Goal: Task Accomplishment & Management: Manage account settings

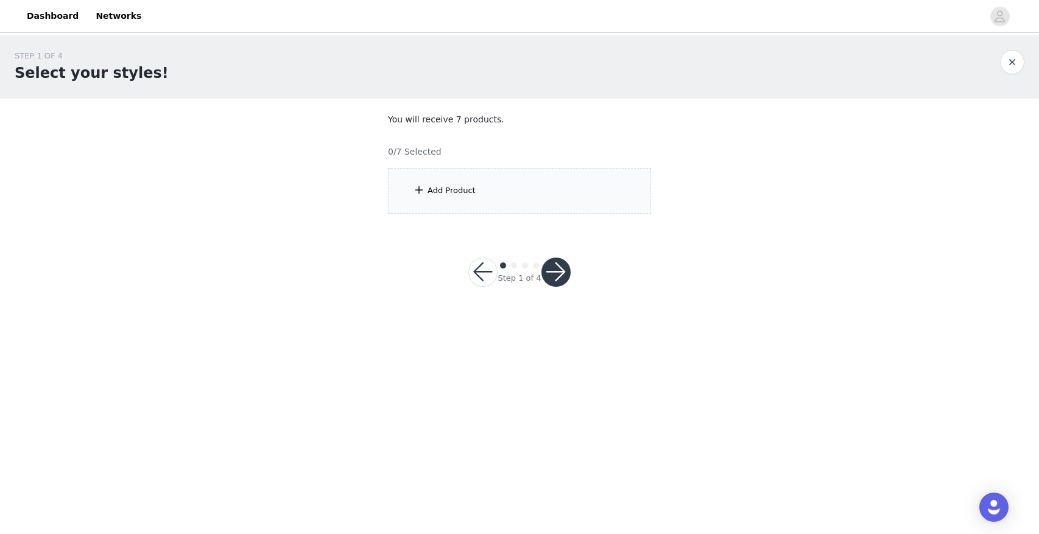
click at [469, 191] on div "Add Product" at bounding box center [452, 191] width 48 height 12
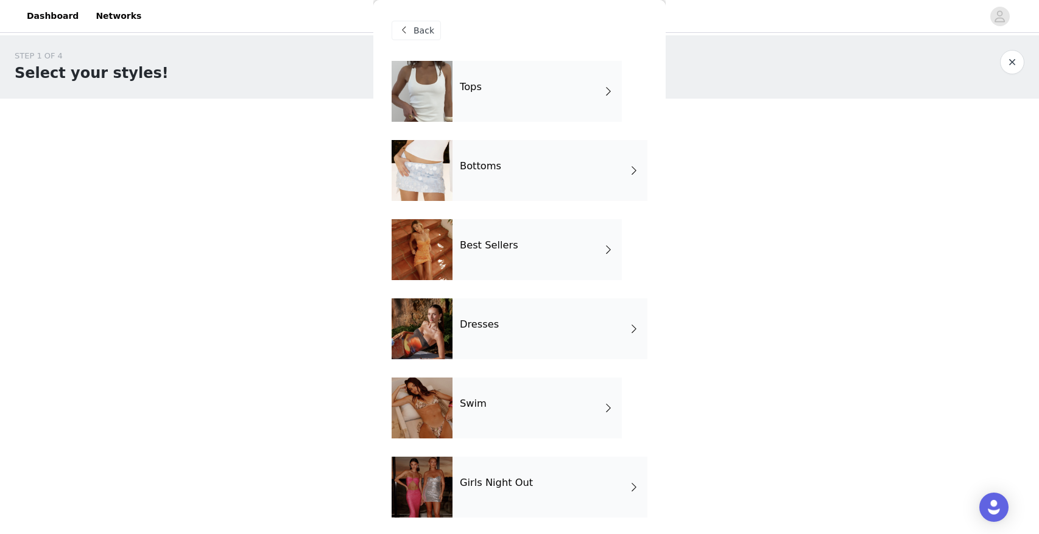
click at [327, 131] on div "STEP 1 OF 4 Select your styles! You will receive 7 products. 0/7 Selected Add P…" at bounding box center [519, 131] width 1039 height 193
click at [1019, 58] on button "button" at bounding box center [1012, 62] width 24 height 24
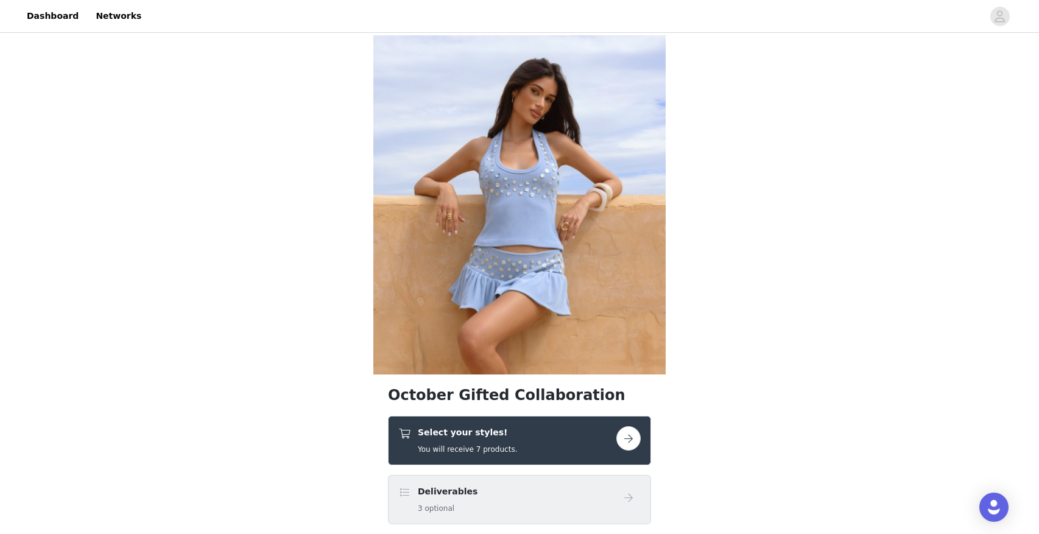
click at [475, 453] on h5 "You will receive 7 products." at bounding box center [467, 449] width 99 height 11
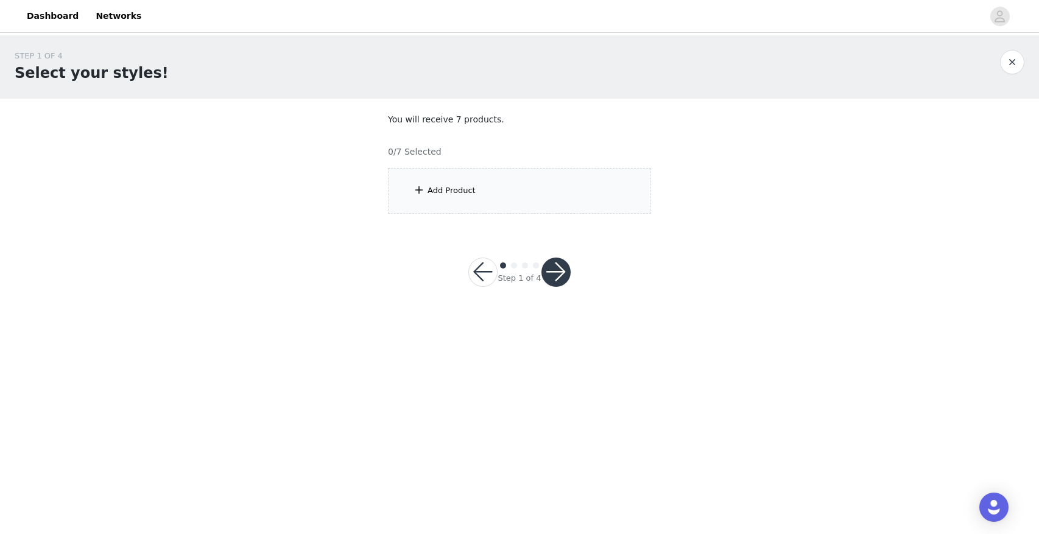
click at [500, 194] on div "Add Product" at bounding box center [519, 191] width 263 height 46
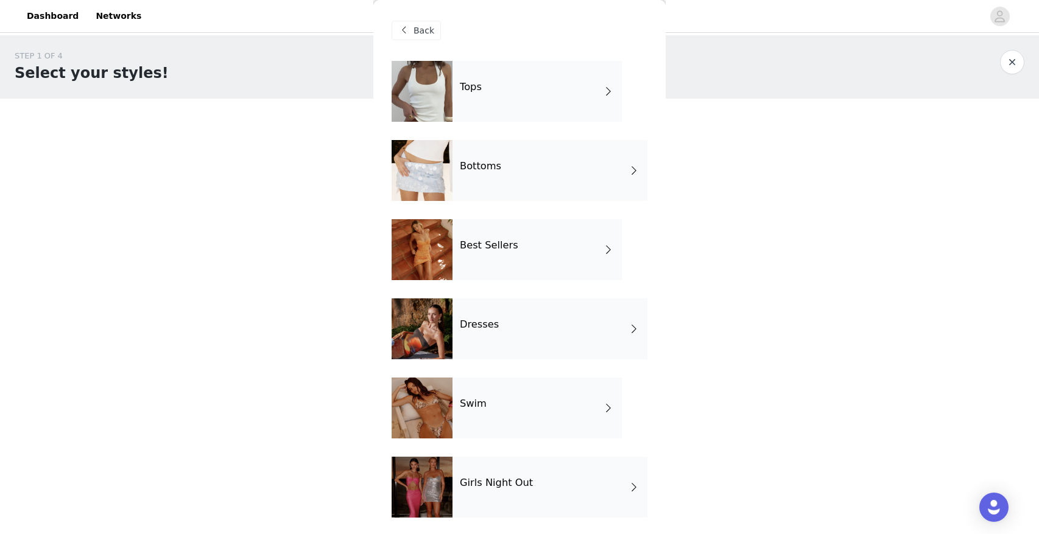
click at [506, 173] on div "Bottoms" at bounding box center [550, 170] width 195 height 61
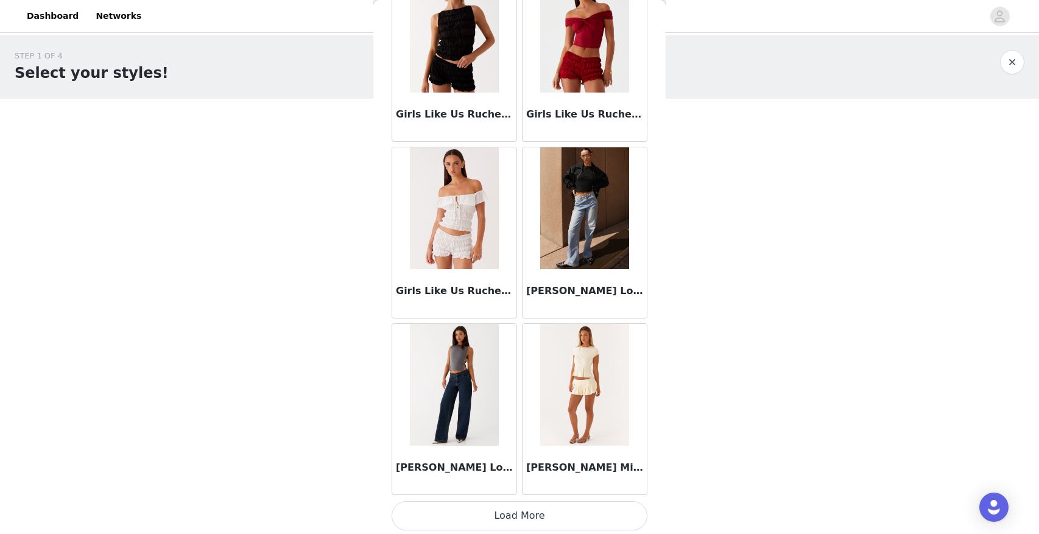
scroll to position [1329, 0]
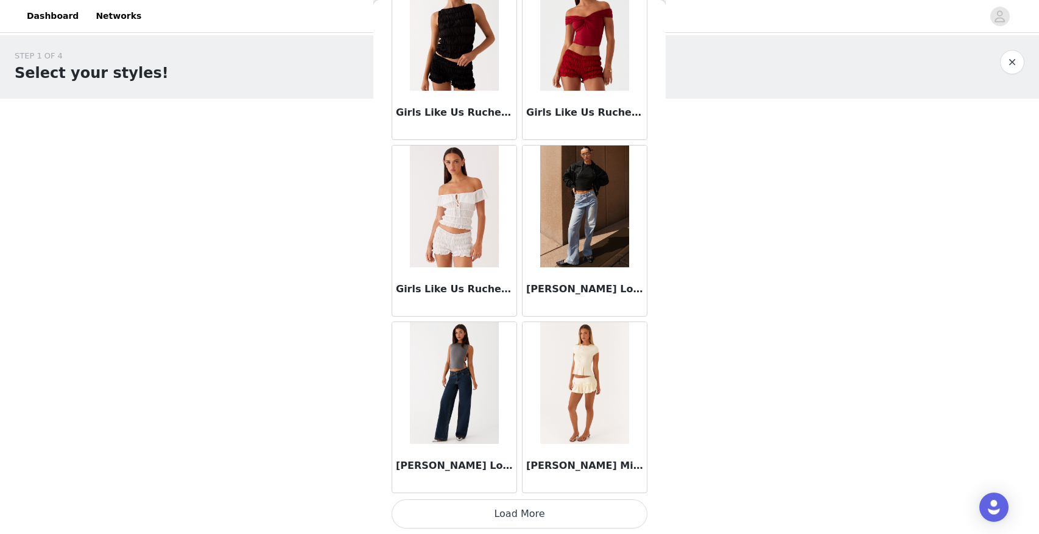
click at [598, 206] on img at bounding box center [584, 207] width 88 height 122
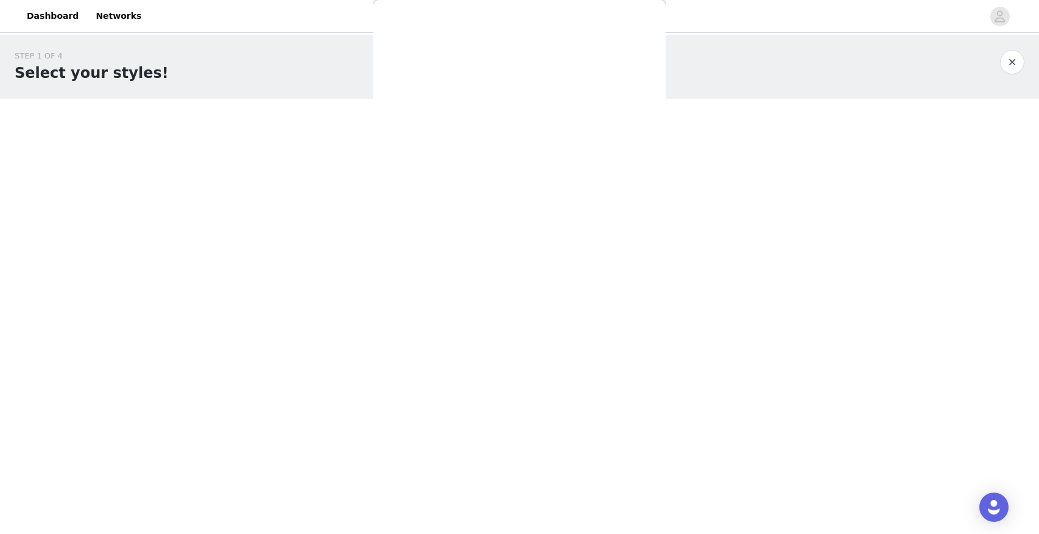
scroll to position [0, 0]
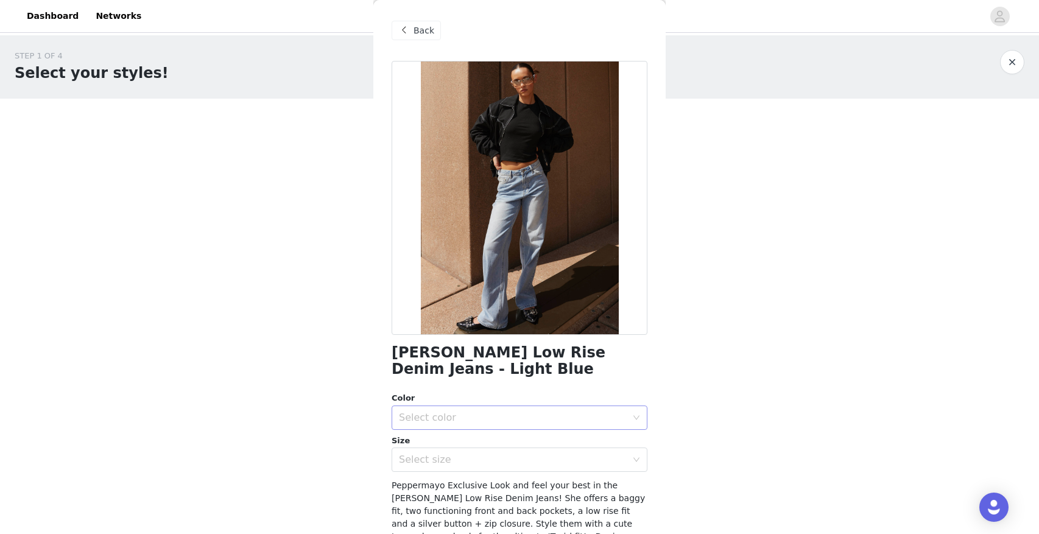
click at [463, 415] on div "Select color" at bounding box center [513, 418] width 228 height 12
click at [446, 438] on li "Light Blue" at bounding box center [520, 444] width 256 height 19
click at [447, 458] on div "Select size" at bounding box center [513, 460] width 228 height 12
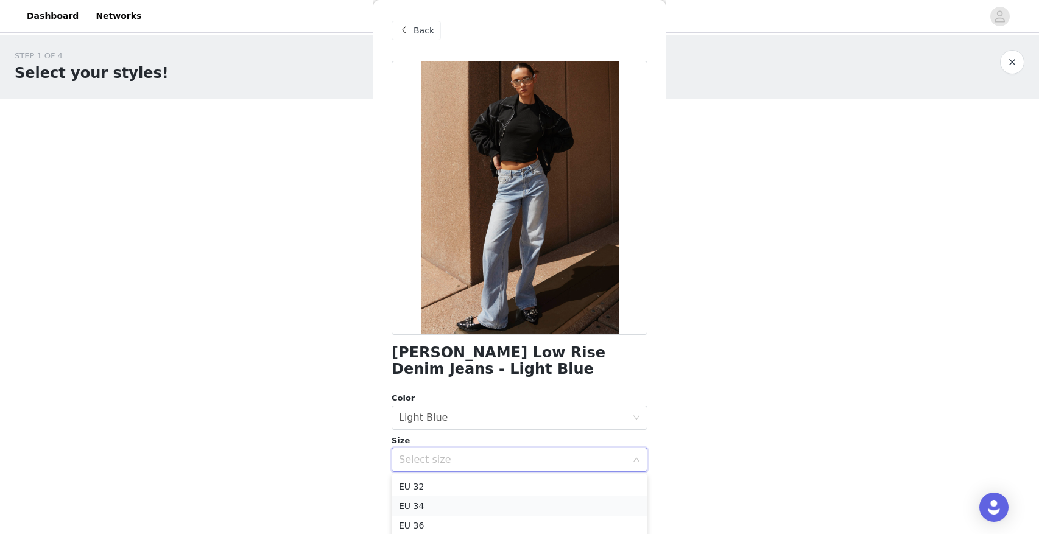
click at [439, 501] on li "EU 34" at bounding box center [520, 506] width 256 height 19
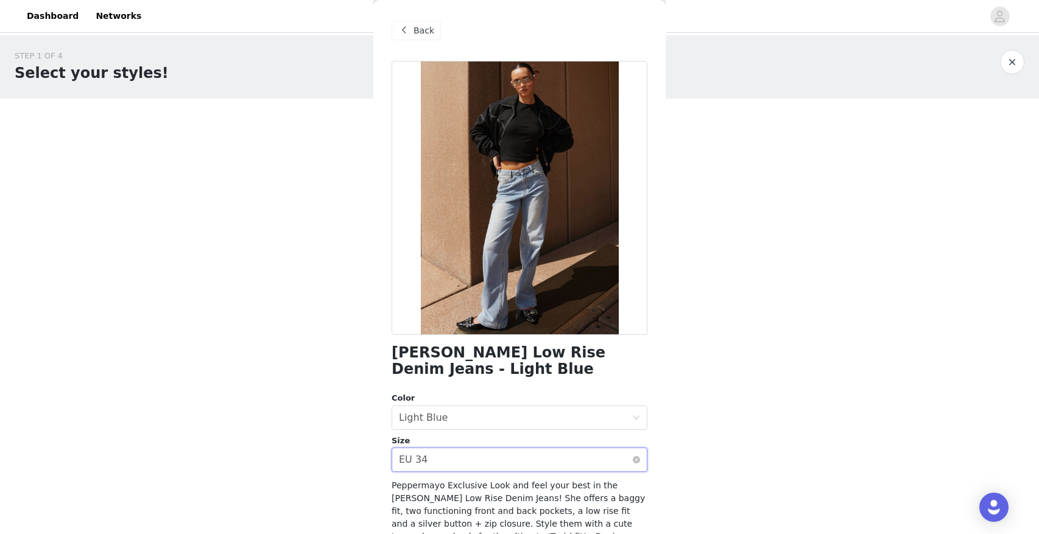
click at [448, 463] on div "Select size EU 34" at bounding box center [515, 459] width 233 height 23
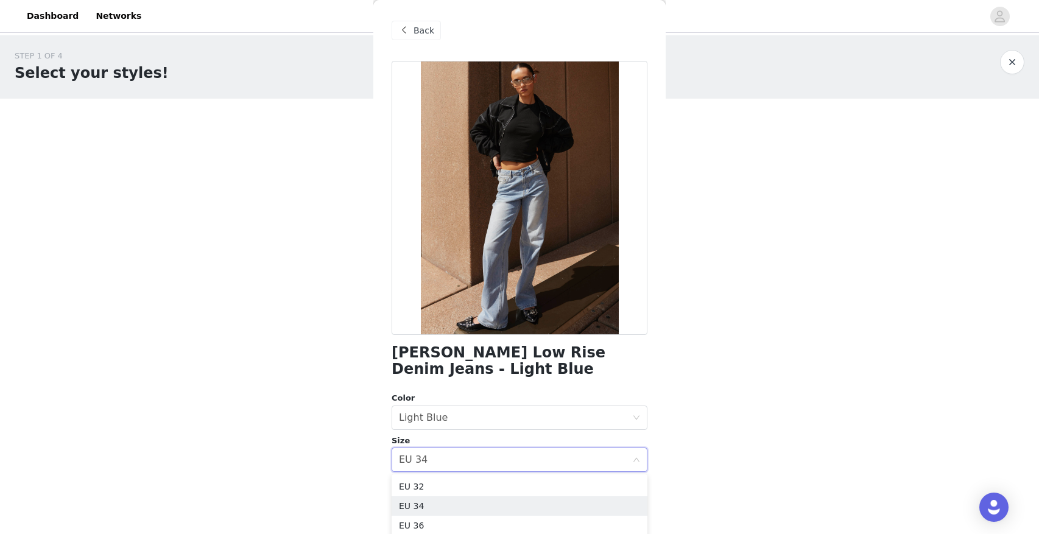
click at [426, 509] on li "EU 34" at bounding box center [520, 506] width 256 height 19
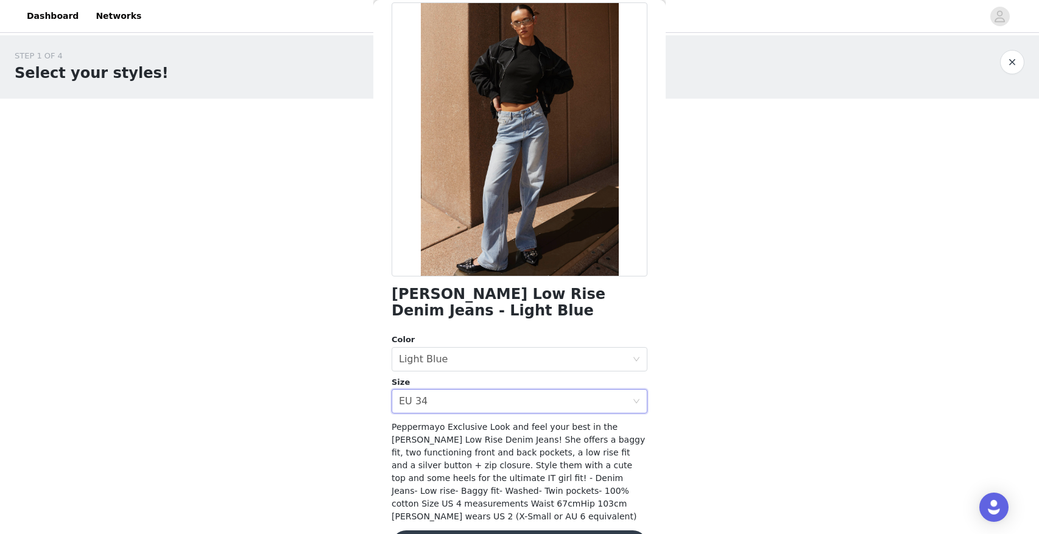
scroll to position [86, 0]
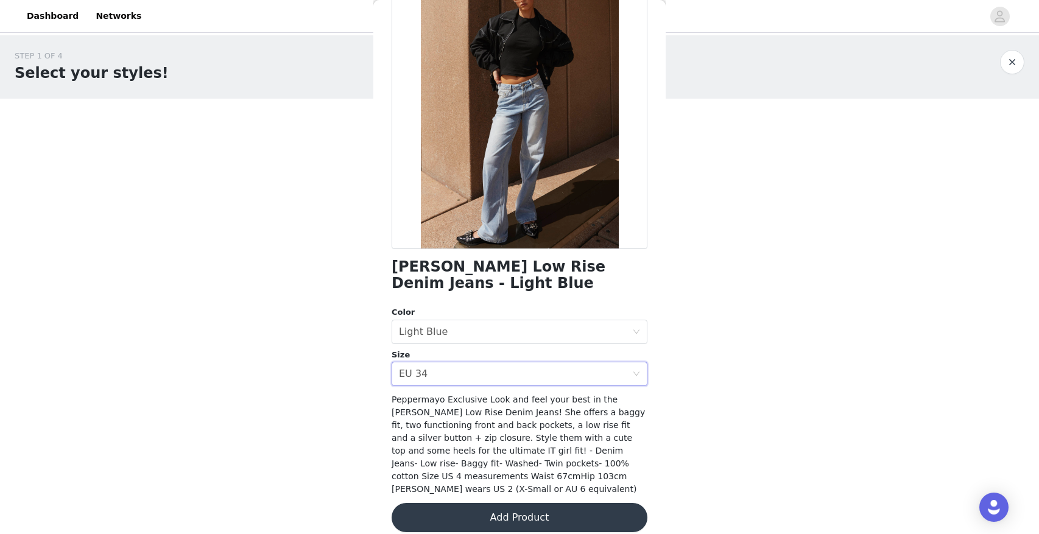
click at [471, 503] on button "Add Product" at bounding box center [520, 517] width 256 height 29
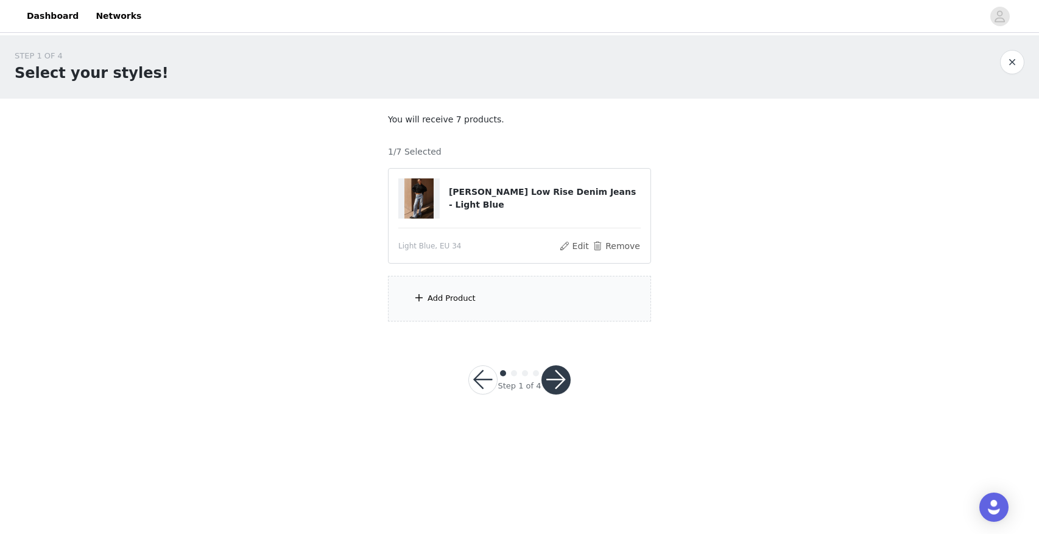
click at [478, 277] on div "Add Product" at bounding box center [519, 299] width 263 height 46
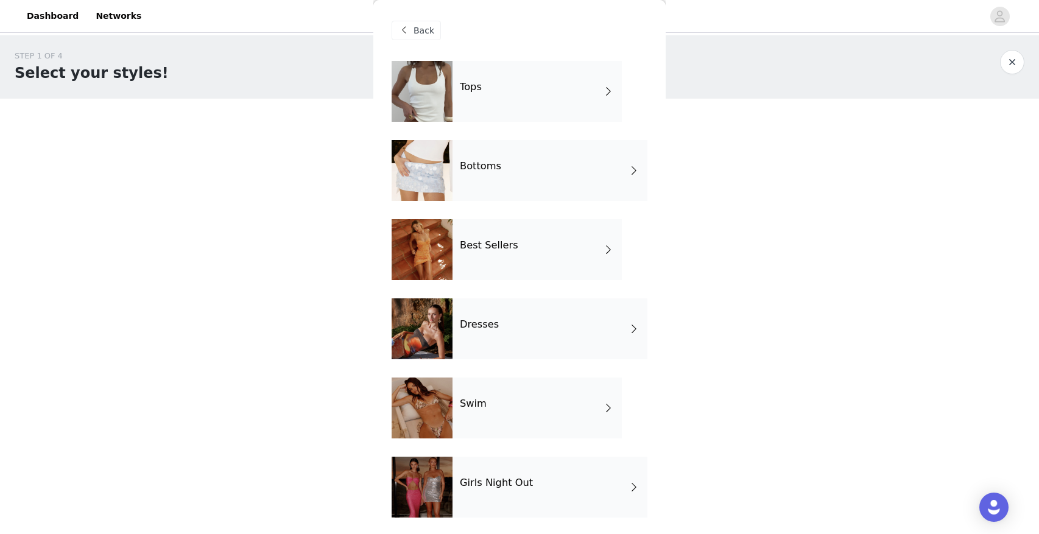
click at [540, 82] on div "Tops" at bounding box center [537, 91] width 169 height 61
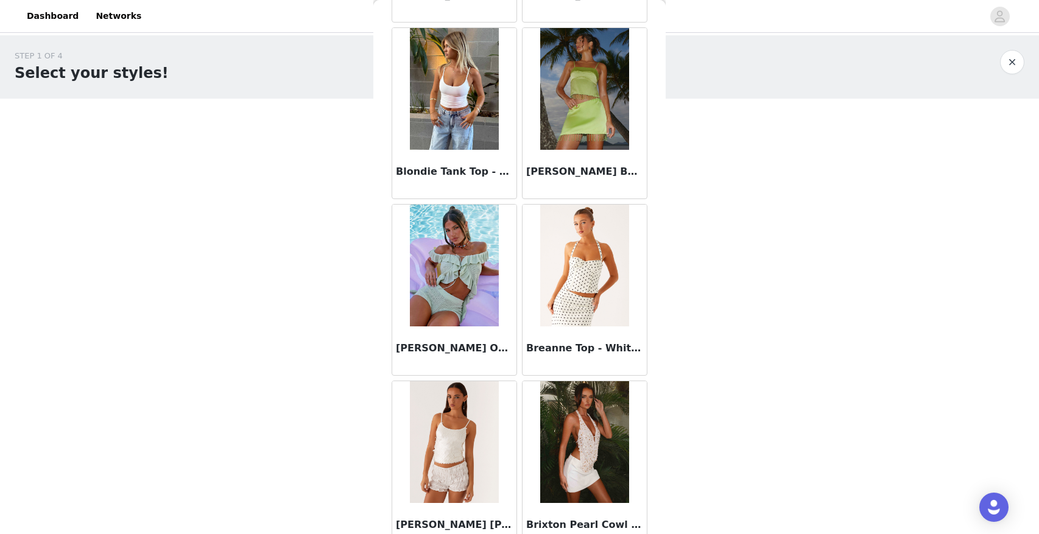
scroll to position [1330, 0]
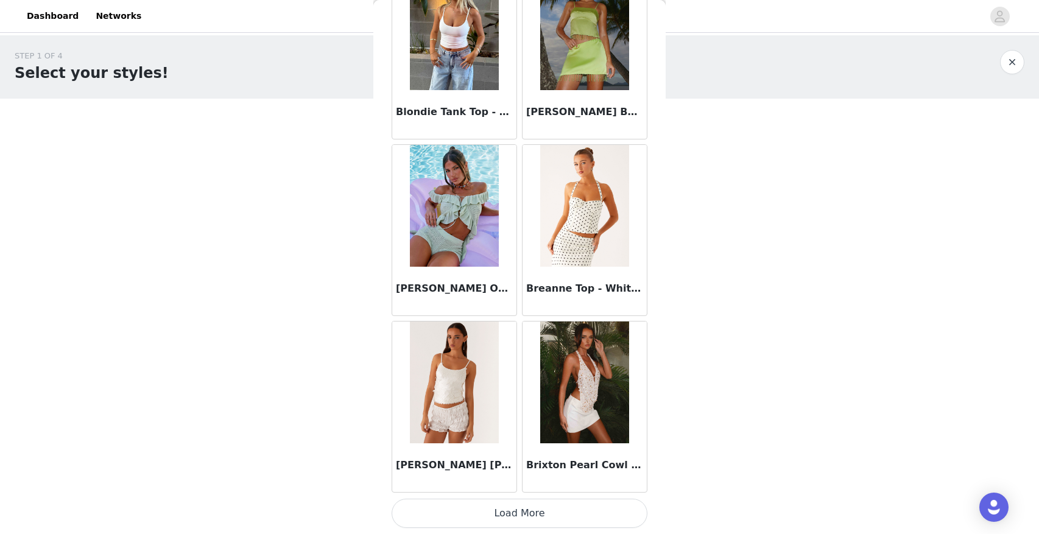
click at [509, 517] on button "Load More" at bounding box center [520, 513] width 256 height 29
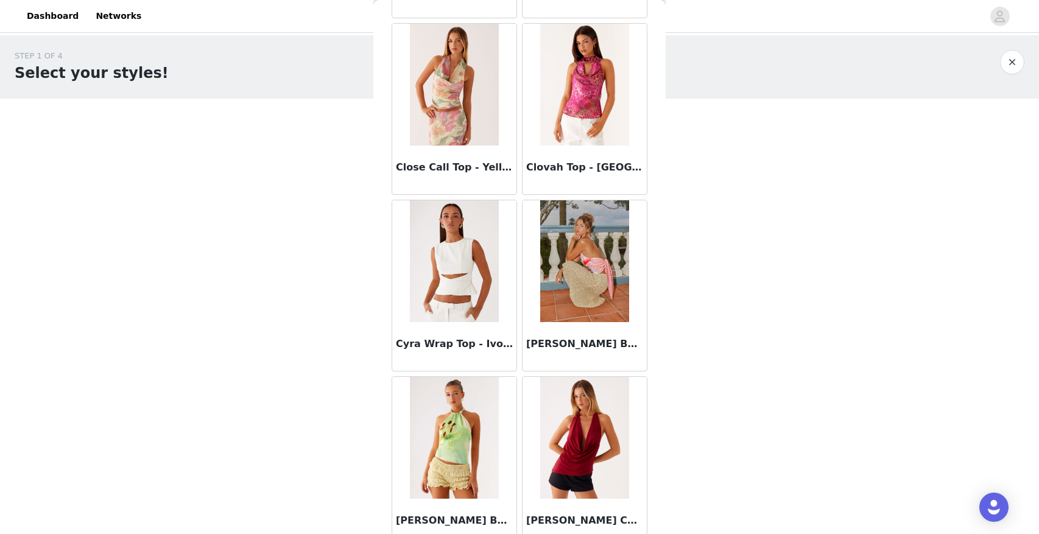
scroll to position [3097, 0]
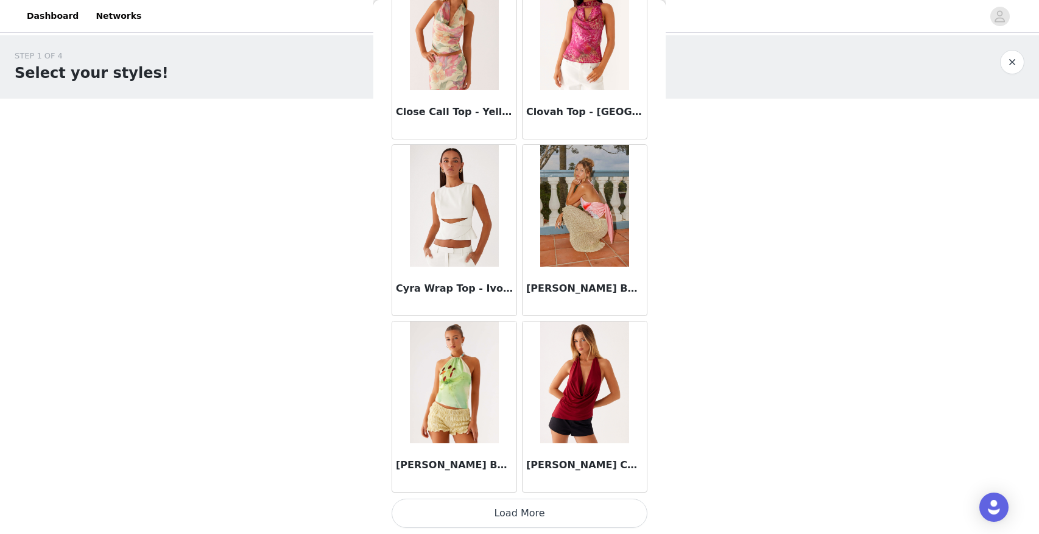
click at [522, 520] on button "Load More" at bounding box center [520, 513] width 256 height 29
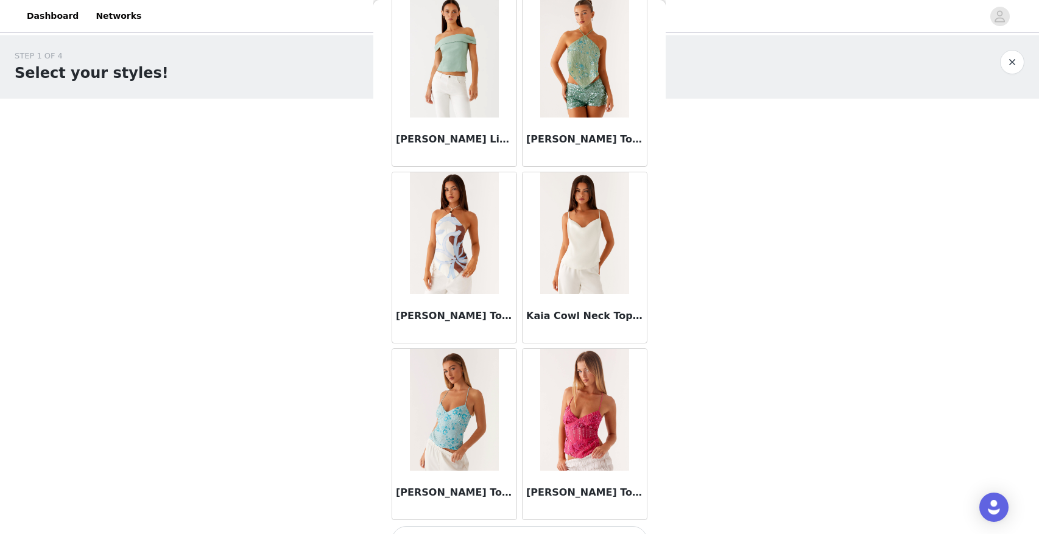
scroll to position [4864, 0]
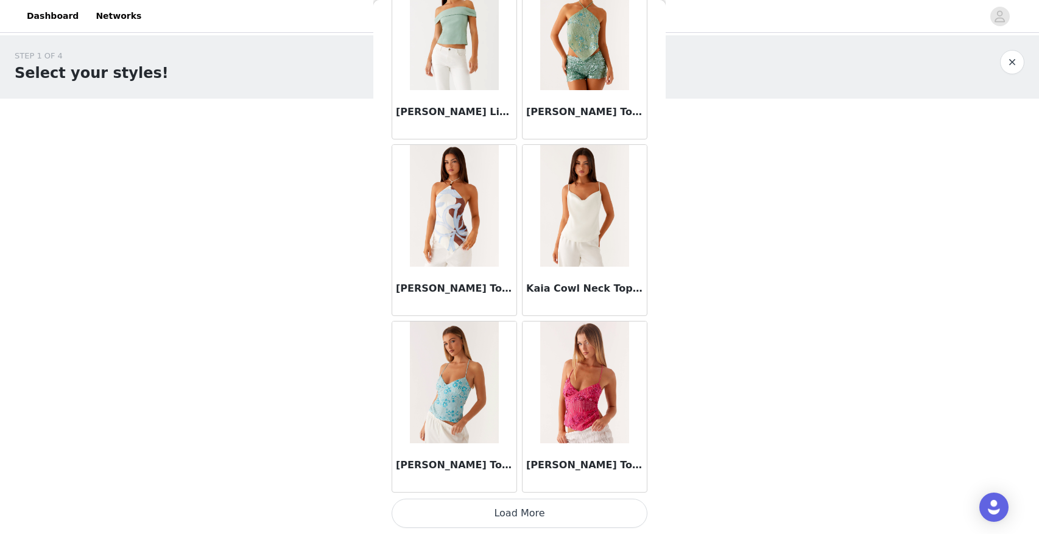
click at [523, 519] on button "Load More" at bounding box center [520, 513] width 256 height 29
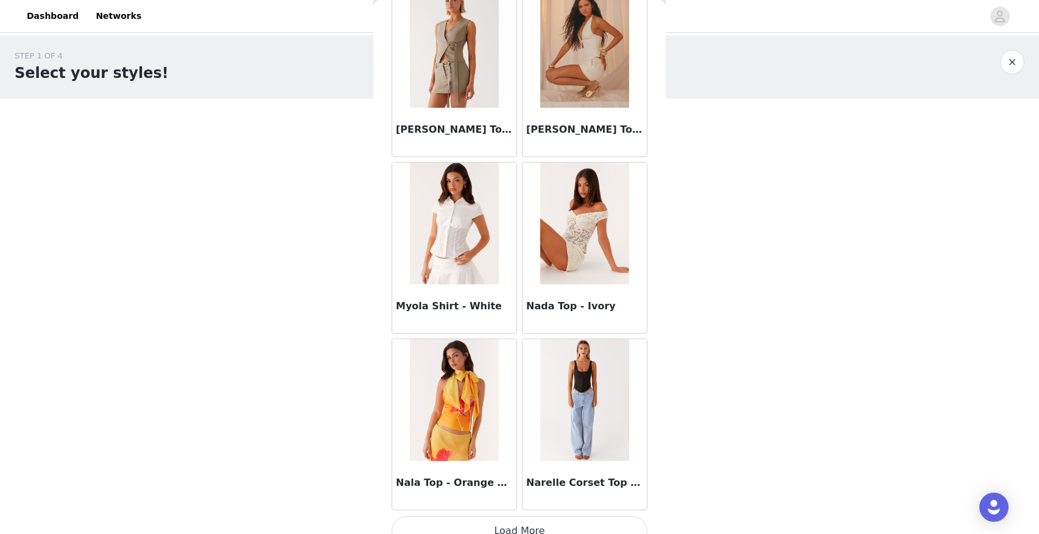
scroll to position [6630, 0]
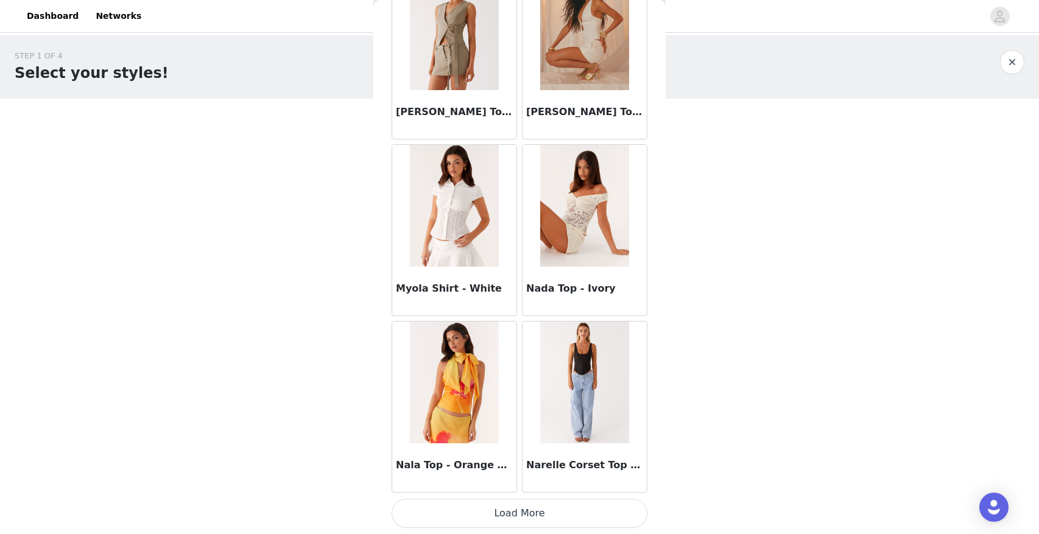
click at [532, 515] on button "Load More" at bounding box center [520, 513] width 256 height 29
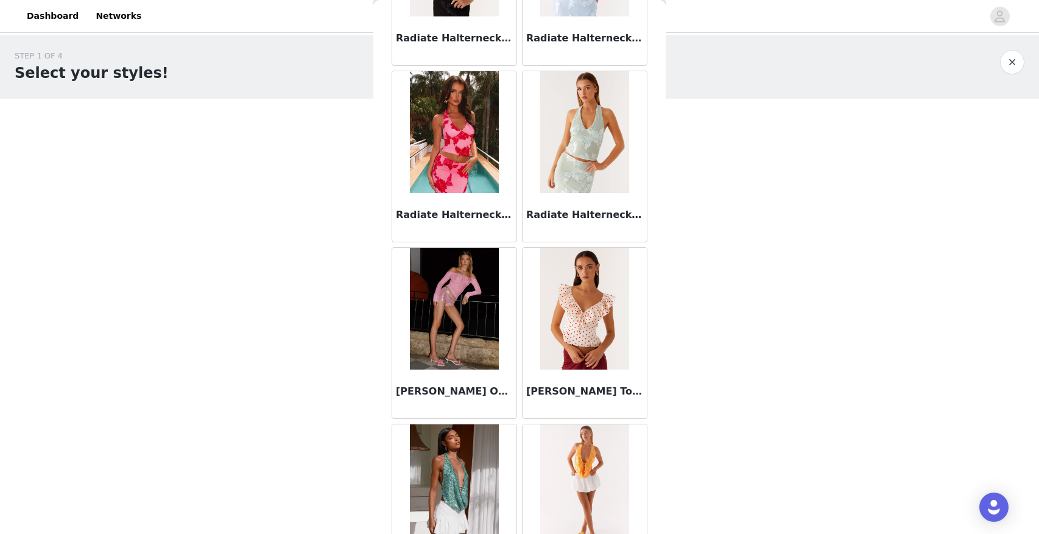
scroll to position [8397, 0]
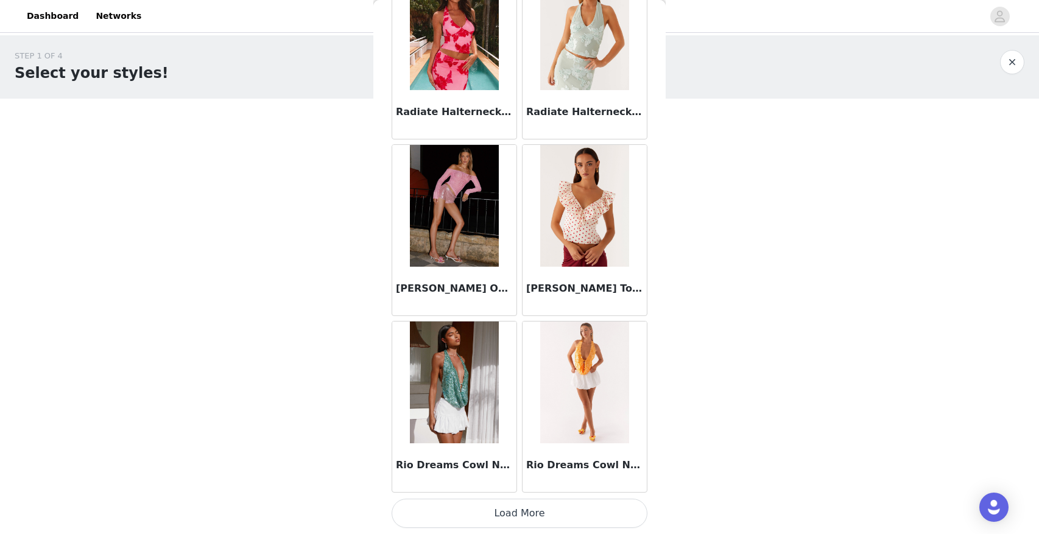
click at [518, 515] on button "Load More" at bounding box center [520, 513] width 256 height 29
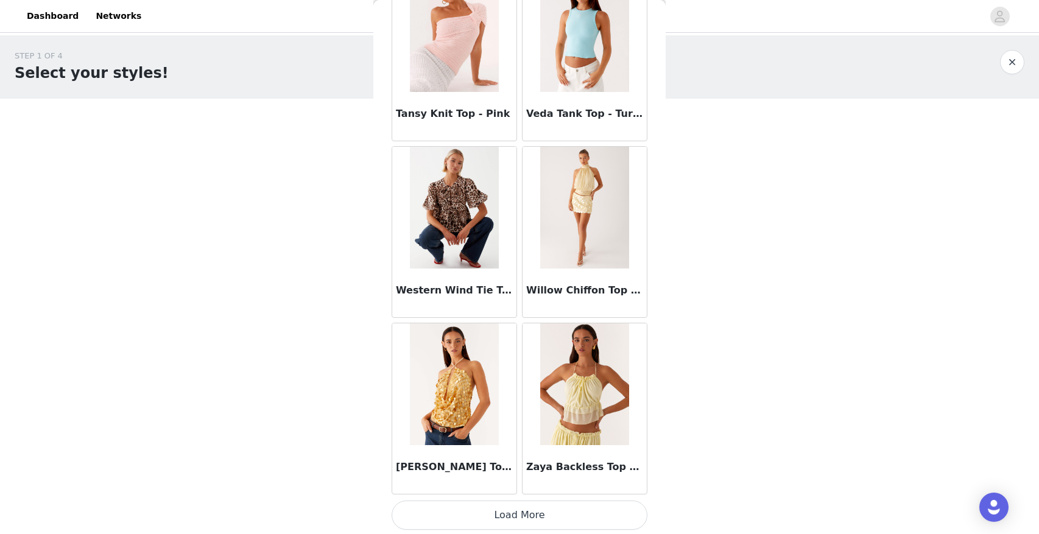
scroll to position [10164, 0]
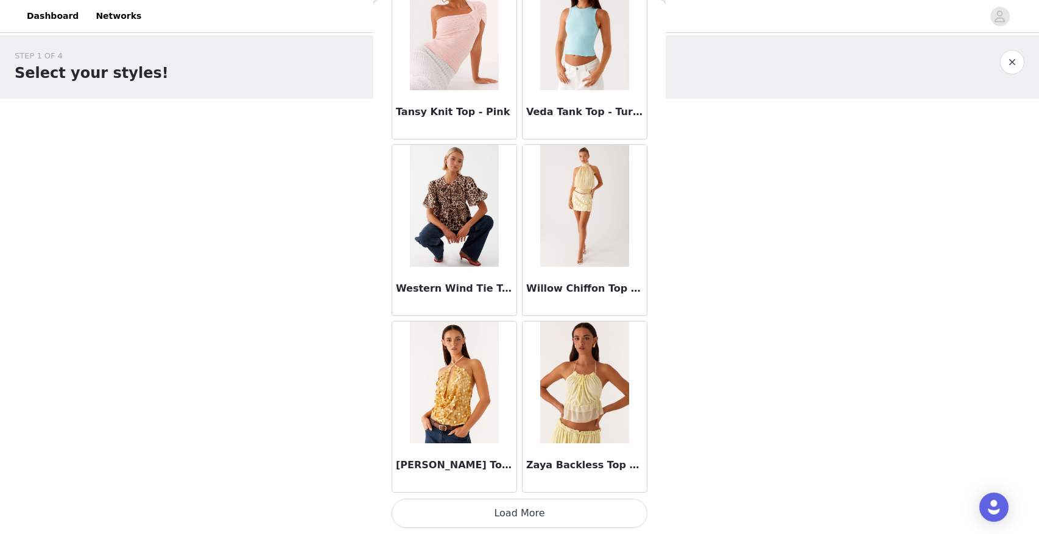
click at [522, 509] on button "Load More" at bounding box center [520, 513] width 256 height 29
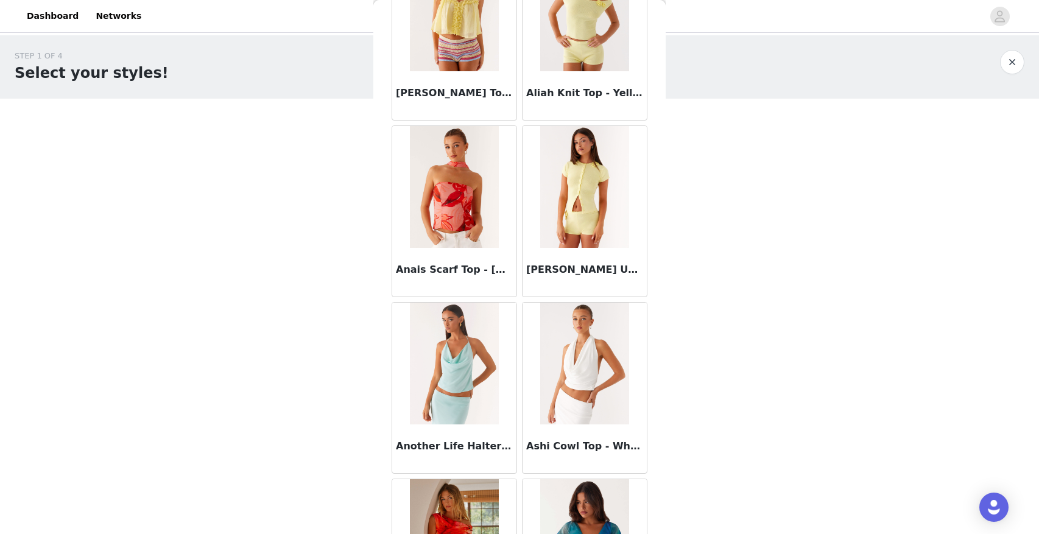
scroll to position [0, 0]
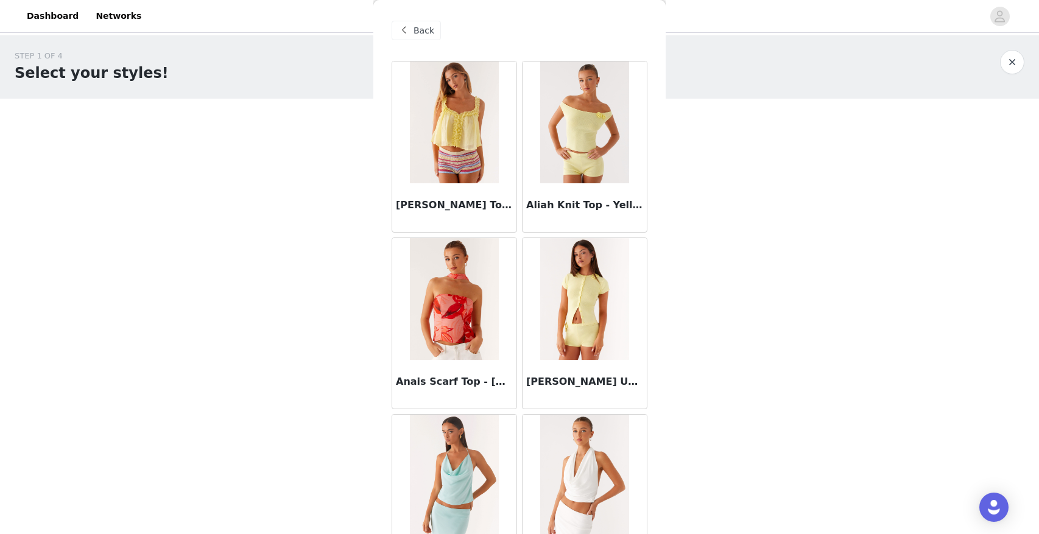
click at [415, 40] on div "Back" at bounding box center [520, 30] width 256 height 61
click at [418, 29] on span "Back" at bounding box center [424, 30] width 21 height 13
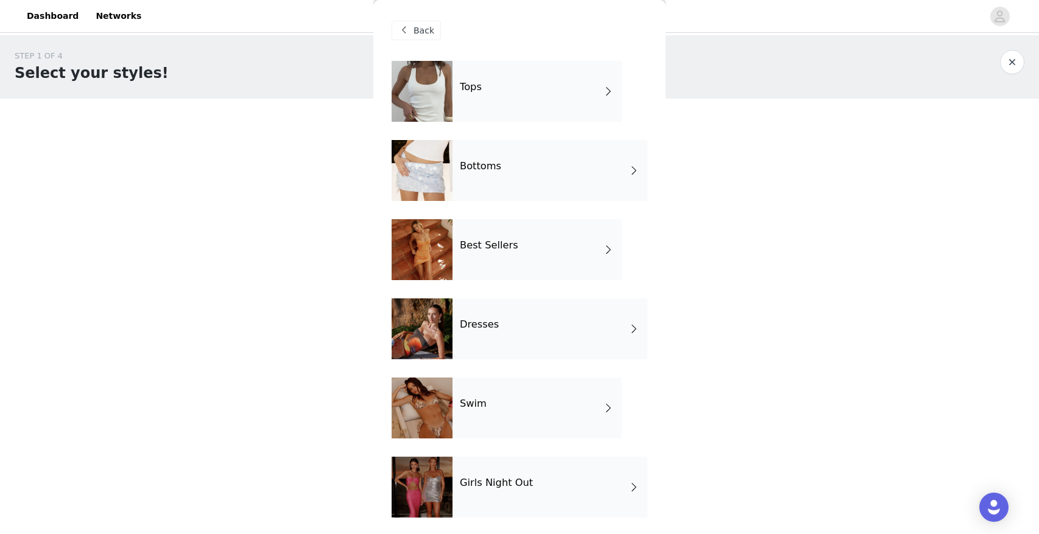
click at [509, 333] on div "Dresses" at bounding box center [550, 329] width 195 height 61
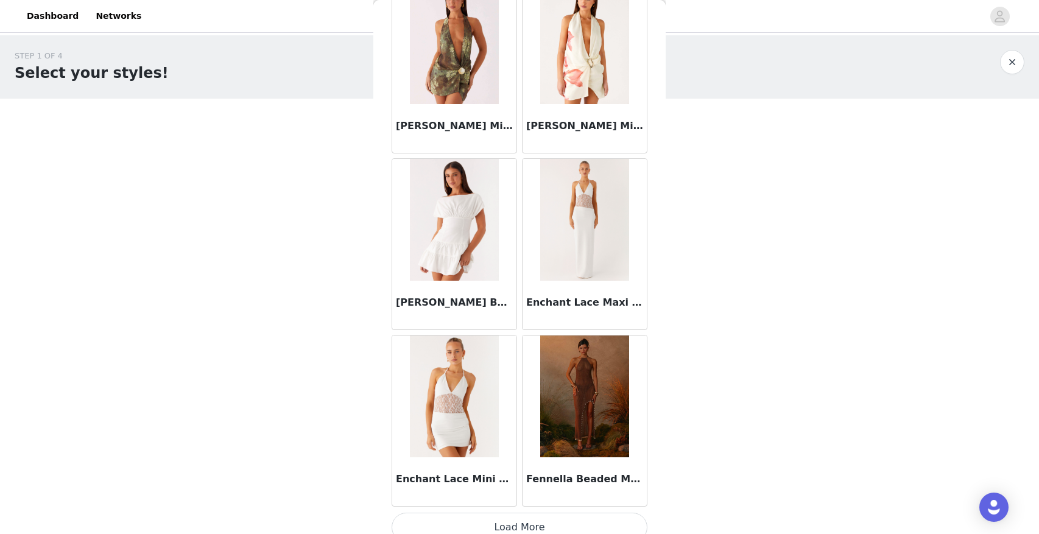
scroll to position [1330, 0]
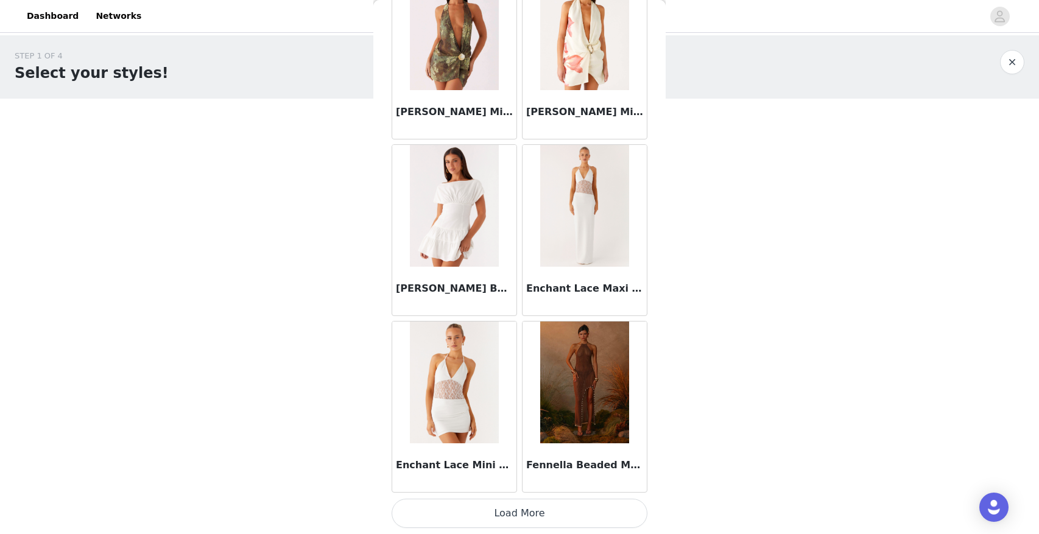
click at [501, 514] on button "Load More" at bounding box center [520, 513] width 256 height 29
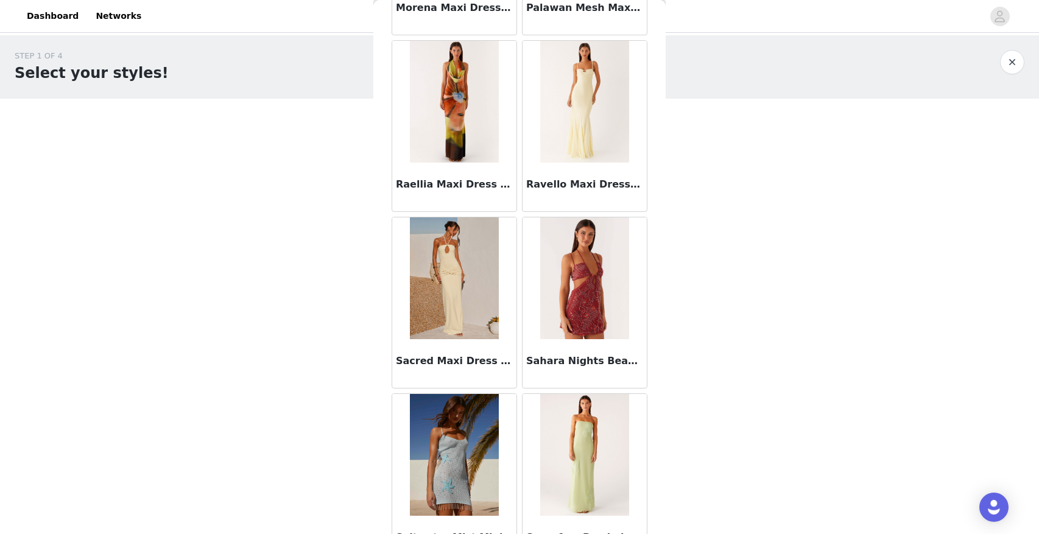
scroll to position [3097, 0]
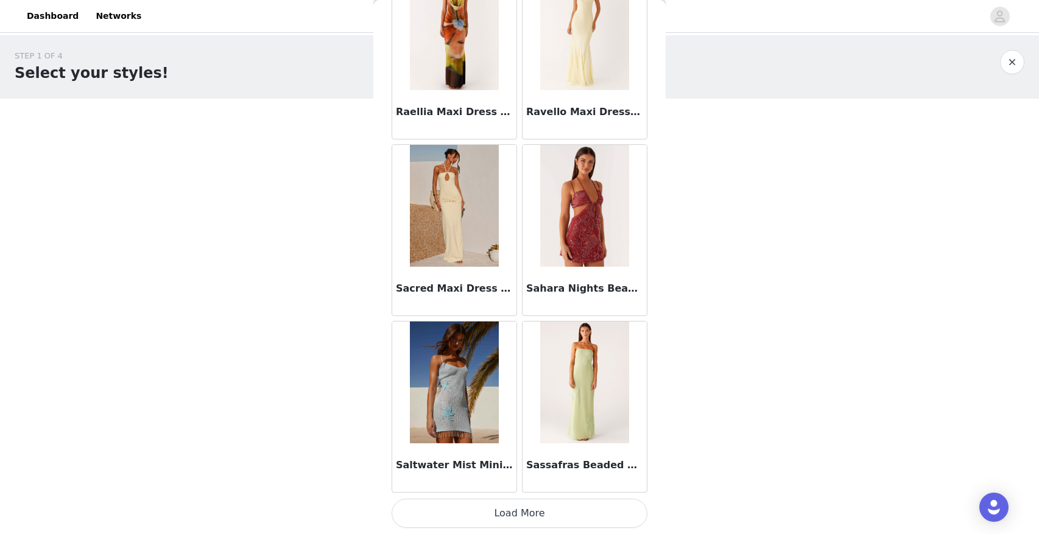
click at [529, 518] on button "Load More" at bounding box center [520, 513] width 256 height 29
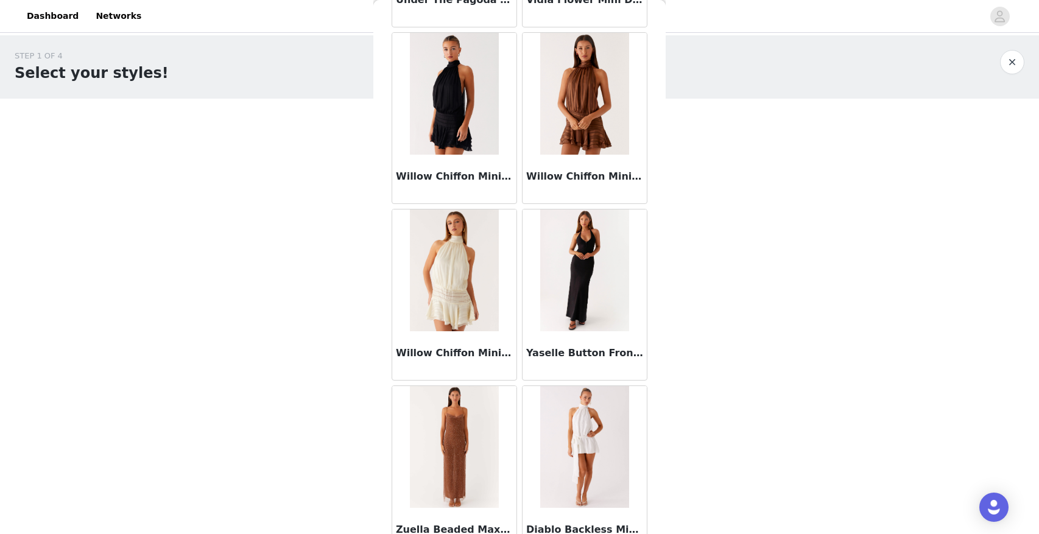
scroll to position [4278, 0]
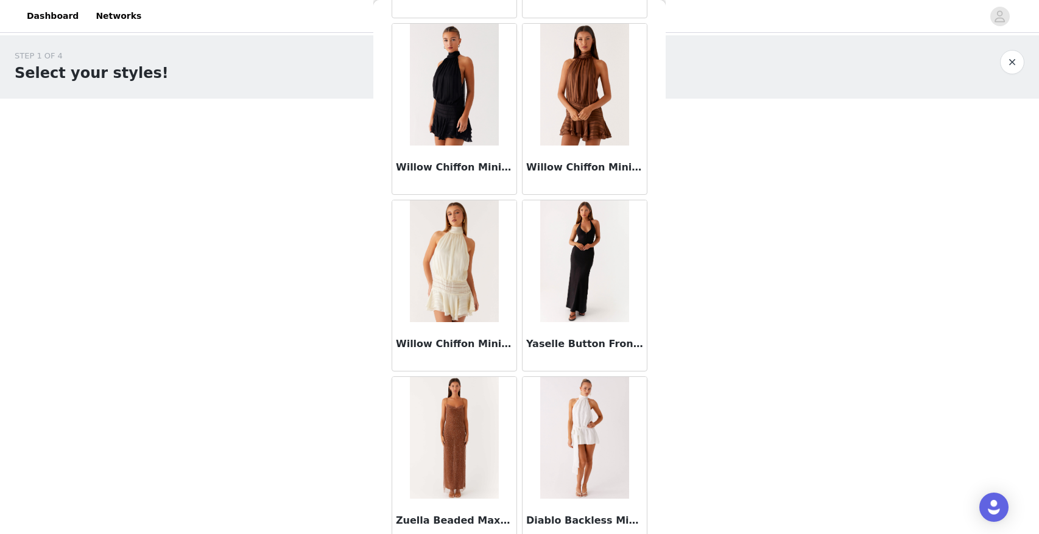
click at [575, 297] on img at bounding box center [584, 261] width 89 height 122
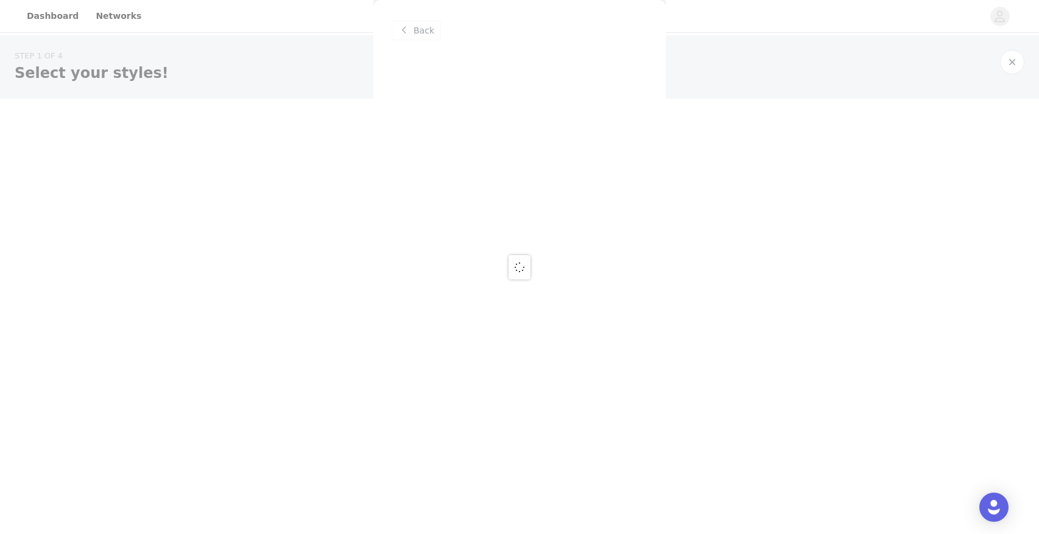
scroll to position [0, 0]
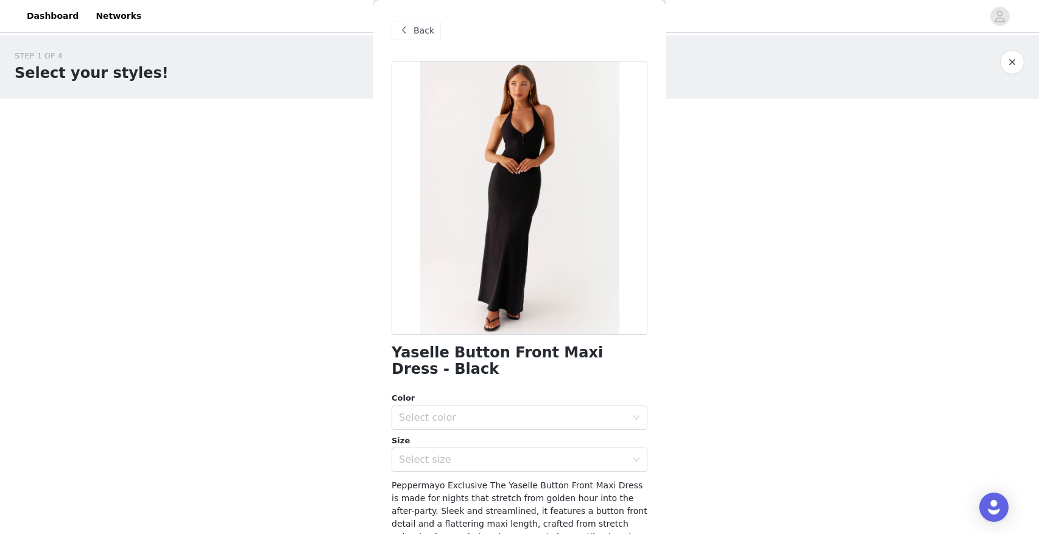
click at [426, 26] on span "Back" at bounding box center [424, 30] width 21 height 13
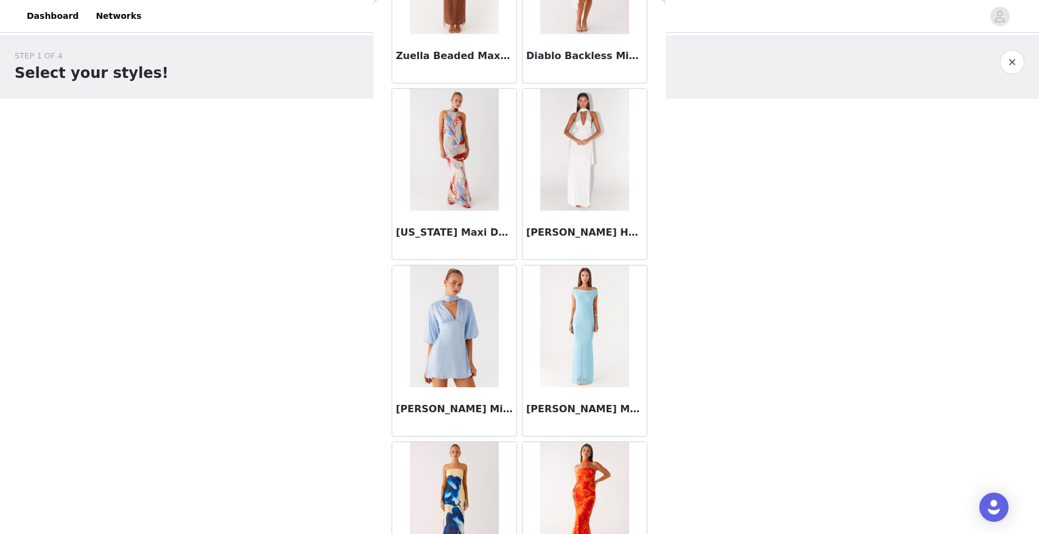
scroll to position [4864, 0]
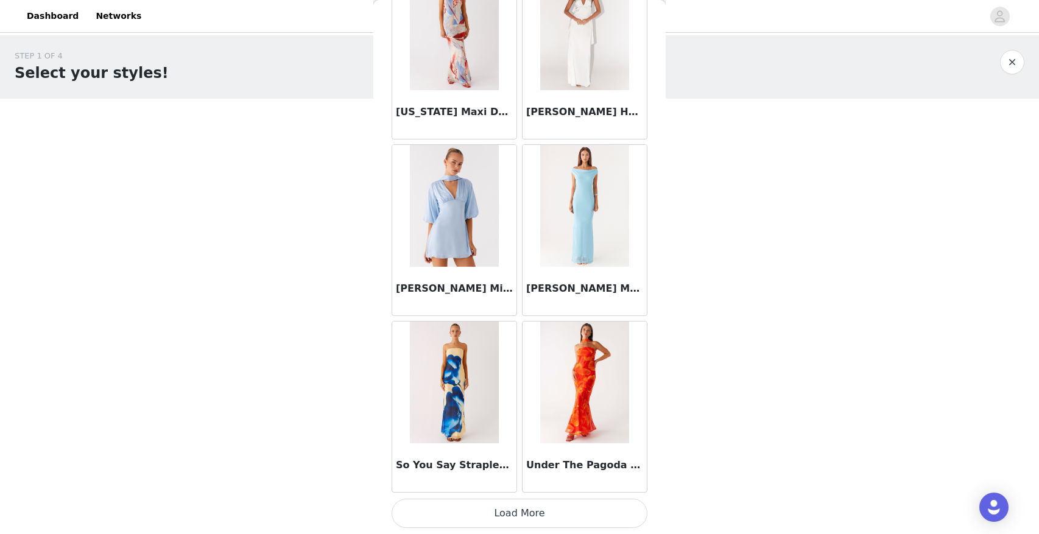
click at [509, 514] on button "Load More" at bounding box center [520, 513] width 256 height 29
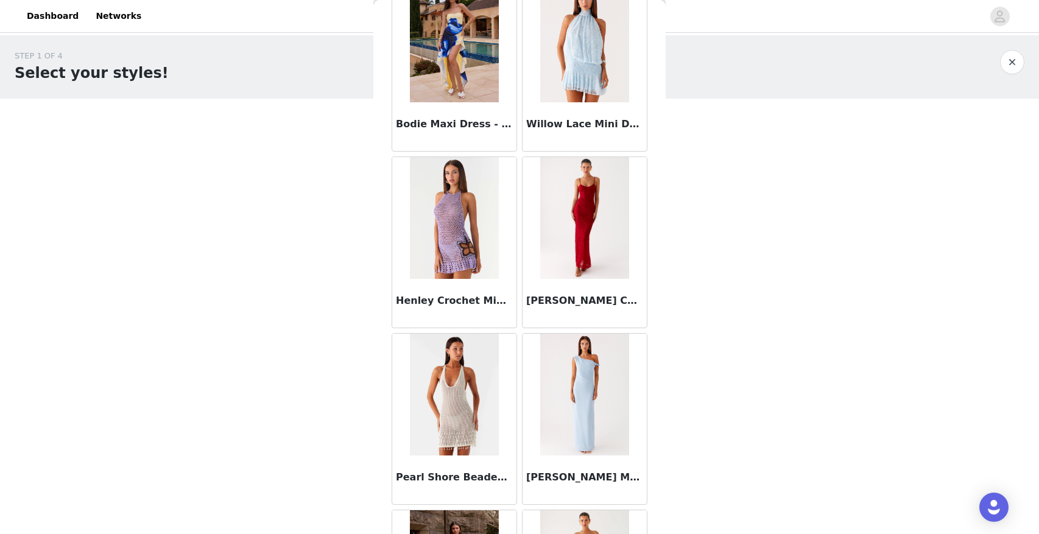
scroll to position [5531, 0]
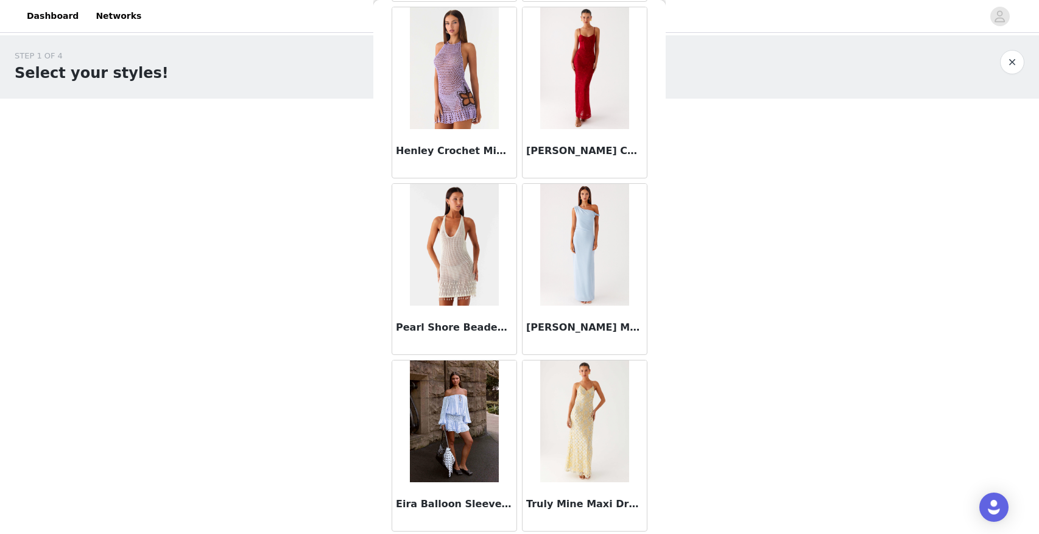
click at [472, 442] on img at bounding box center [454, 422] width 88 height 122
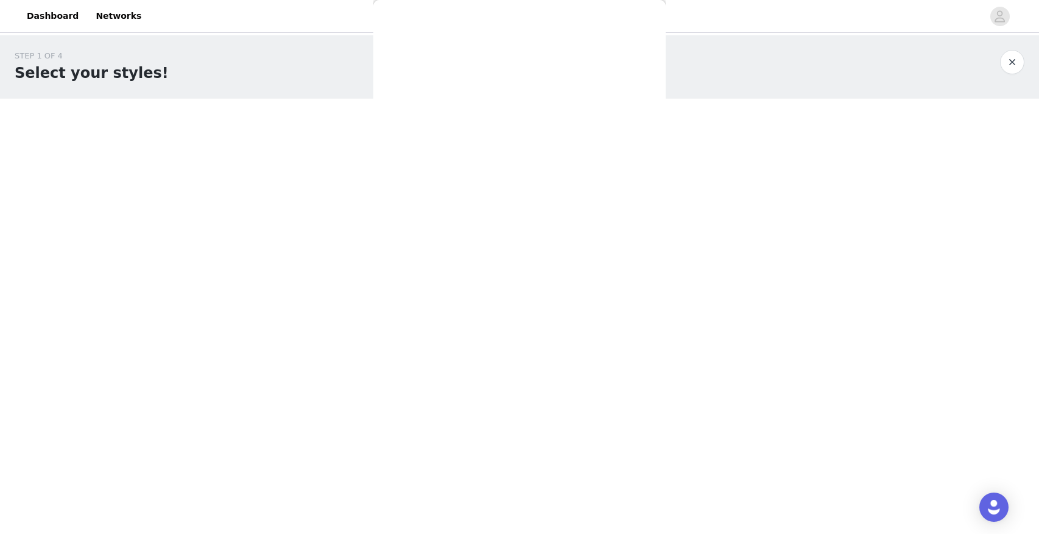
scroll to position [0, 0]
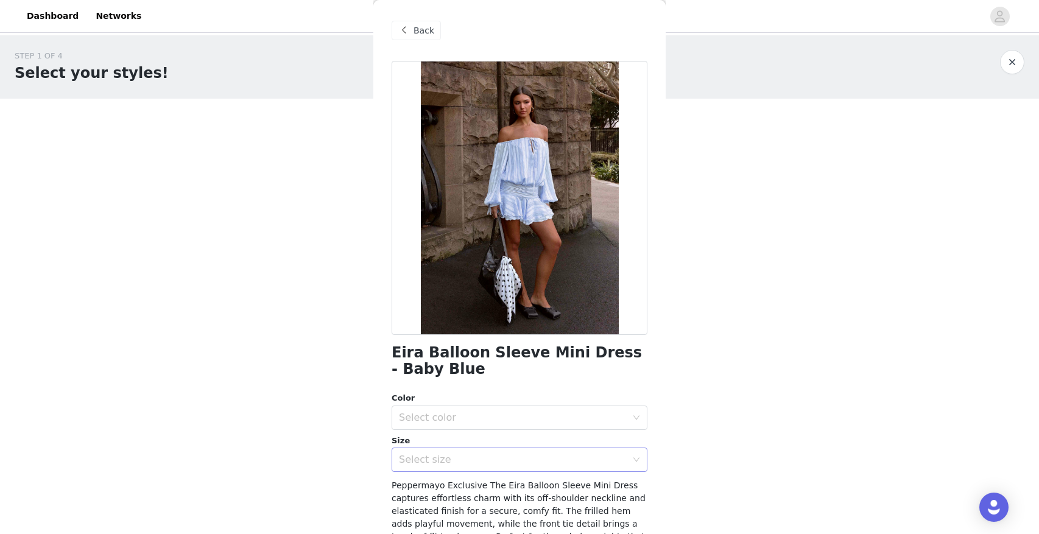
click at [433, 461] on div "Select size" at bounding box center [513, 460] width 228 height 12
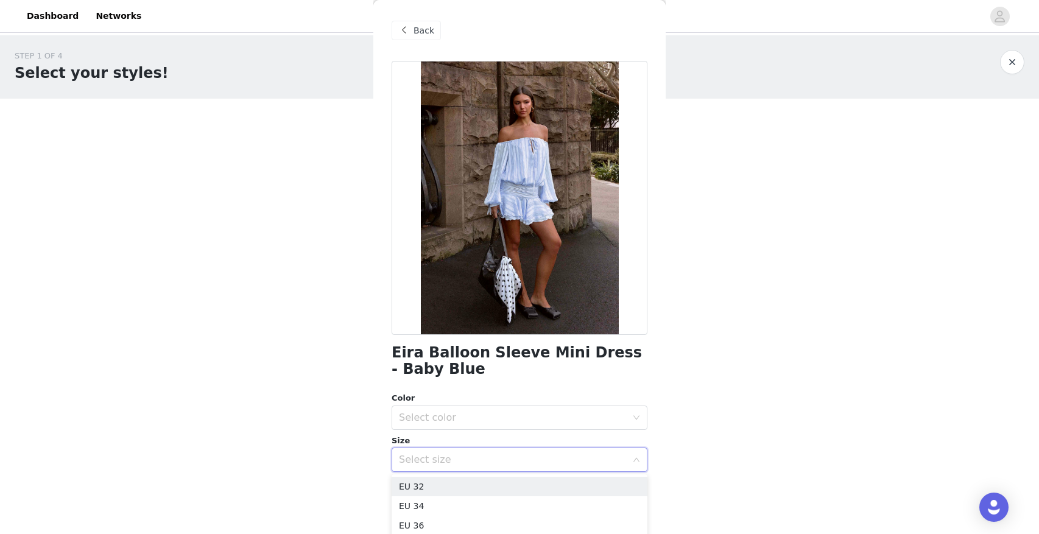
click at [409, 30] on span at bounding box center [404, 30] width 15 height 15
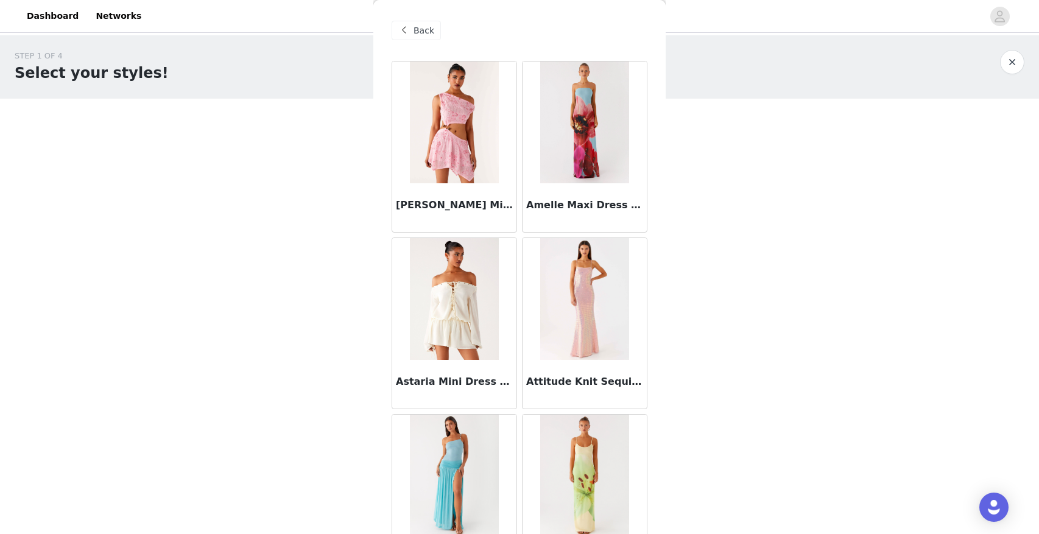
click at [416, 27] on span "Back" at bounding box center [424, 30] width 21 height 13
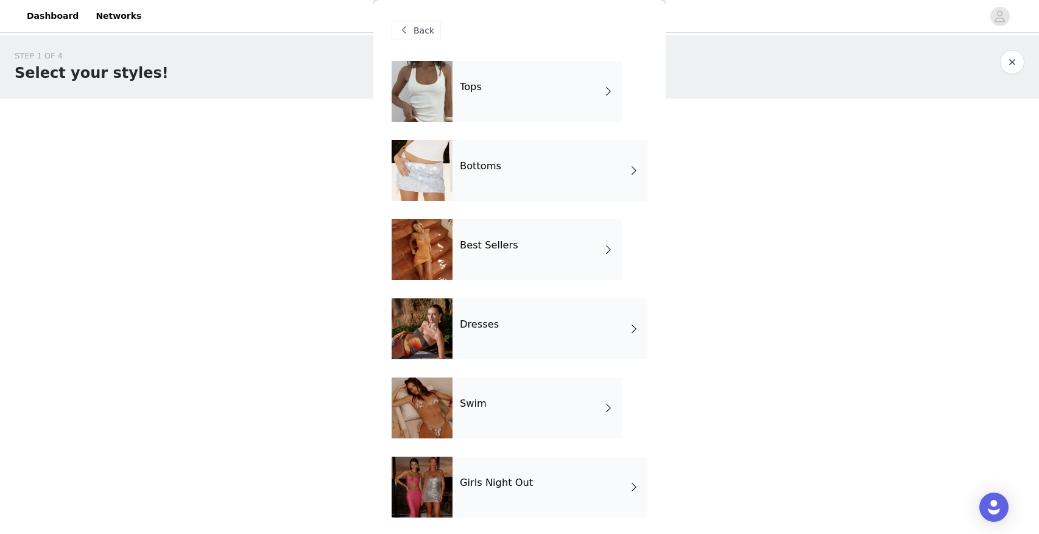
click at [510, 255] on div "Best Sellers" at bounding box center [537, 249] width 169 height 61
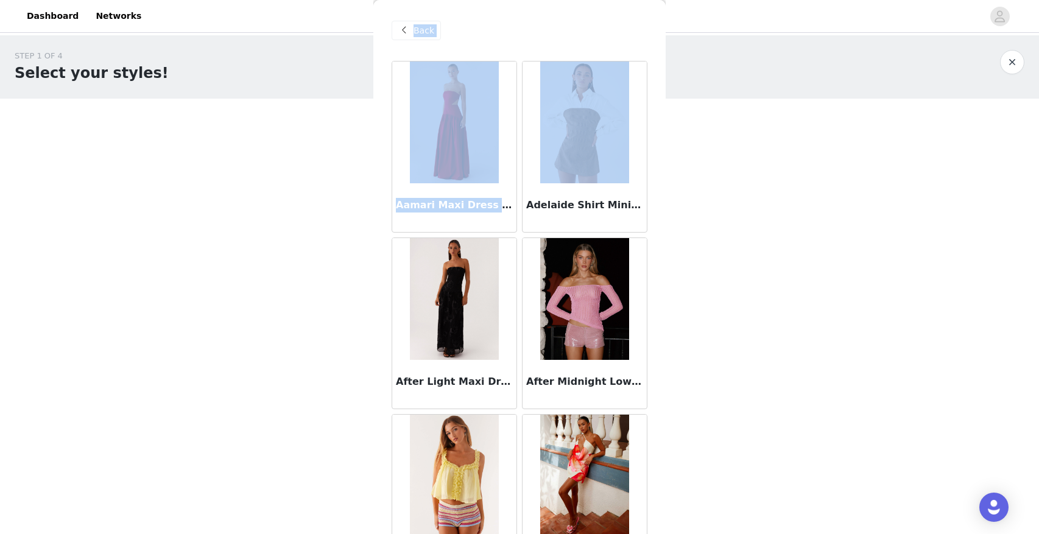
drag, startPoint x: 527, startPoint y: 205, endPoint x: 678, endPoint y: 209, distance: 151.2
click at [678, 209] on div "STEP 1 OF 4 Select your styles! You will receive 7 products. 1/7 Selected [PERS…" at bounding box center [519, 185] width 1039 height 301
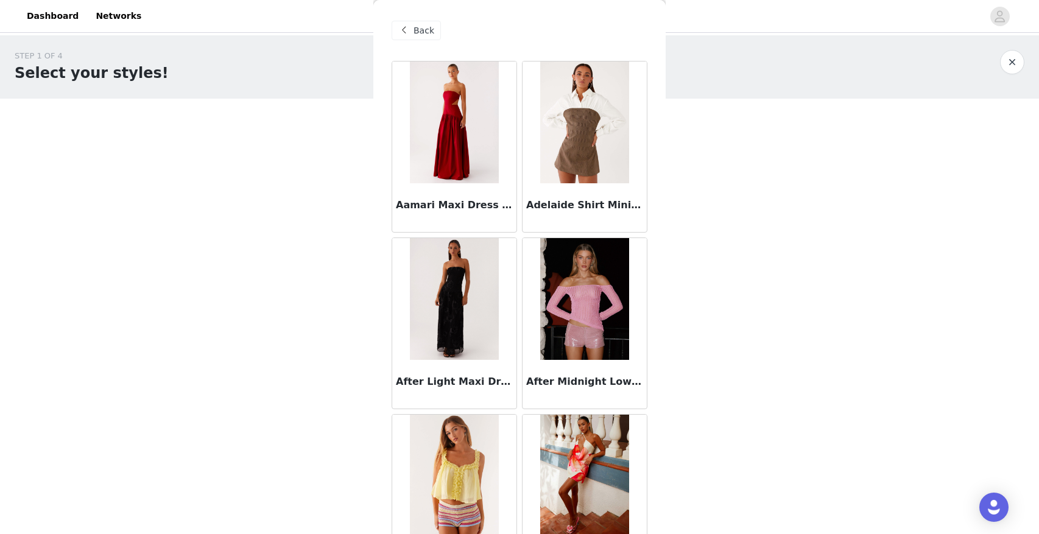
click at [610, 202] on h3 "Adelaide Shirt Mini Dress - Brown" at bounding box center [584, 205] width 117 height 15
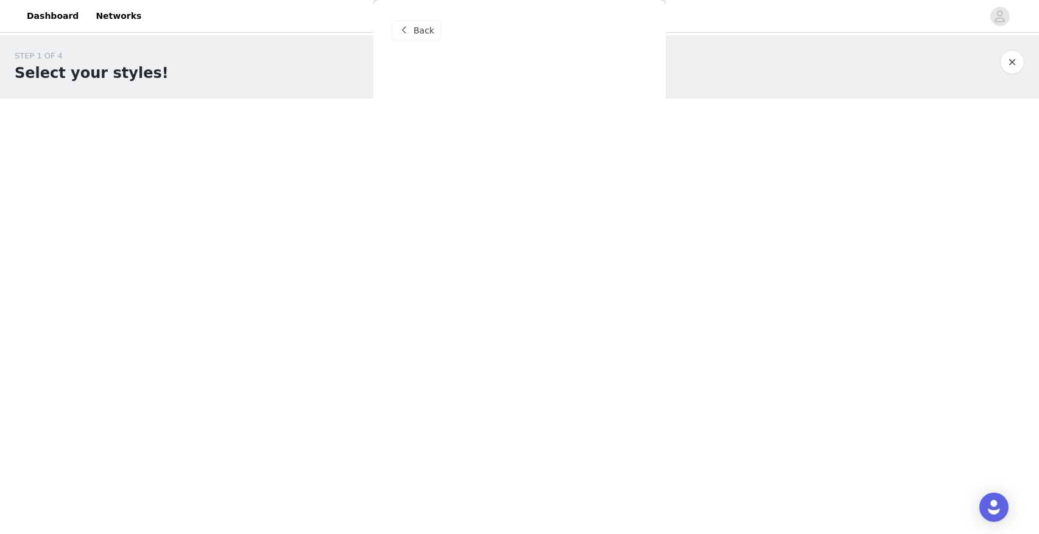
click at [595, 202] on div "Back Aamari Maxi Dress - Red Adelaide Shirt Mini Dress - Brown After Light Maxi…" at bounding box center [519, 267] width 292 height 534
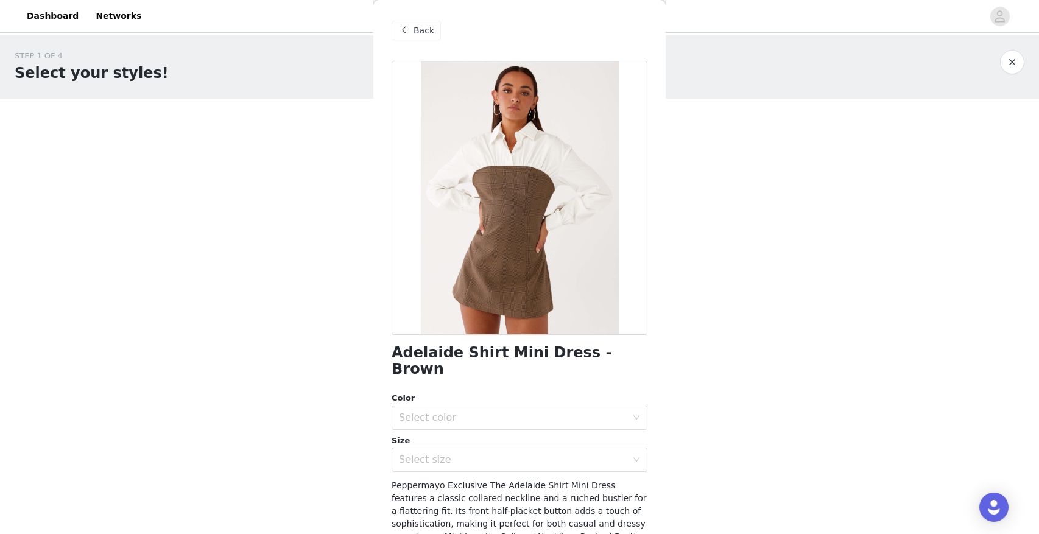
click at [486, 352] on h1 "Adelaide Shirt Mini Dress - Brown" at bounding box center [520, 361] width 256 height 33
copy div "Adelaide Shirt Mini Dress - Brown"
click at [423, 37] on span "Back" at bounding box center [424, 30] width 21 height 13
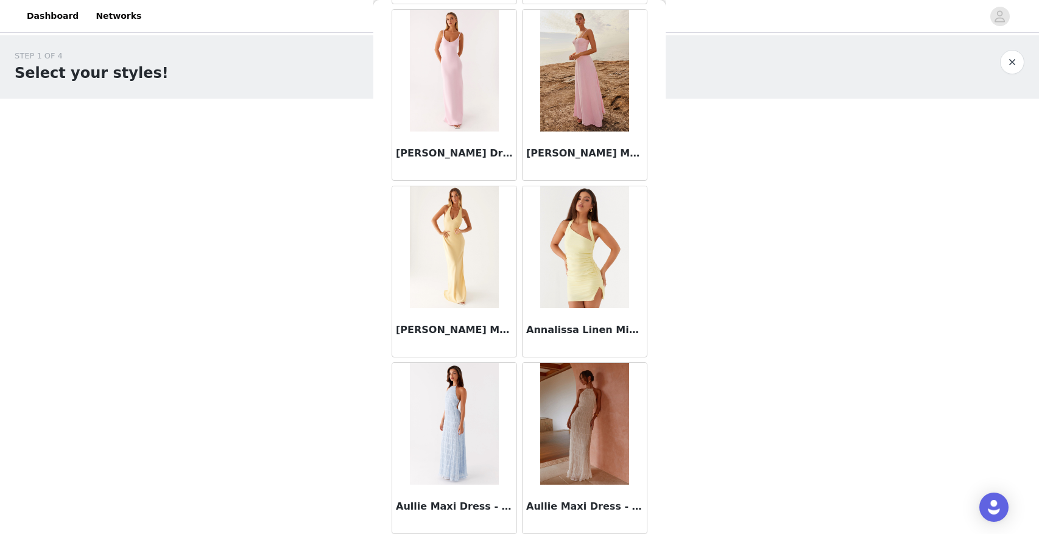
scroll to position [1330, 0]
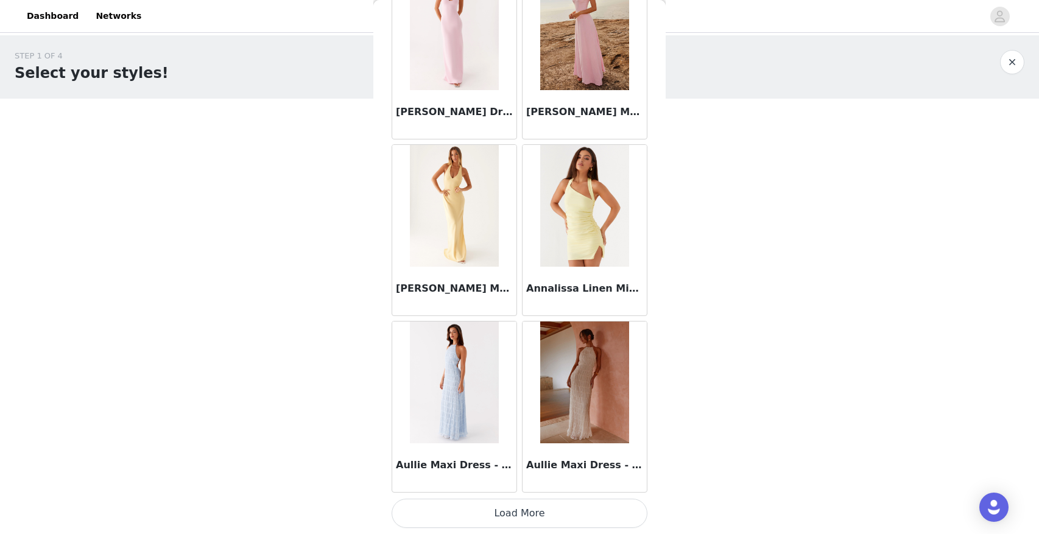
click at [508, 506] on button "Load More" at bounding box center [520, 513] width 256 height 29
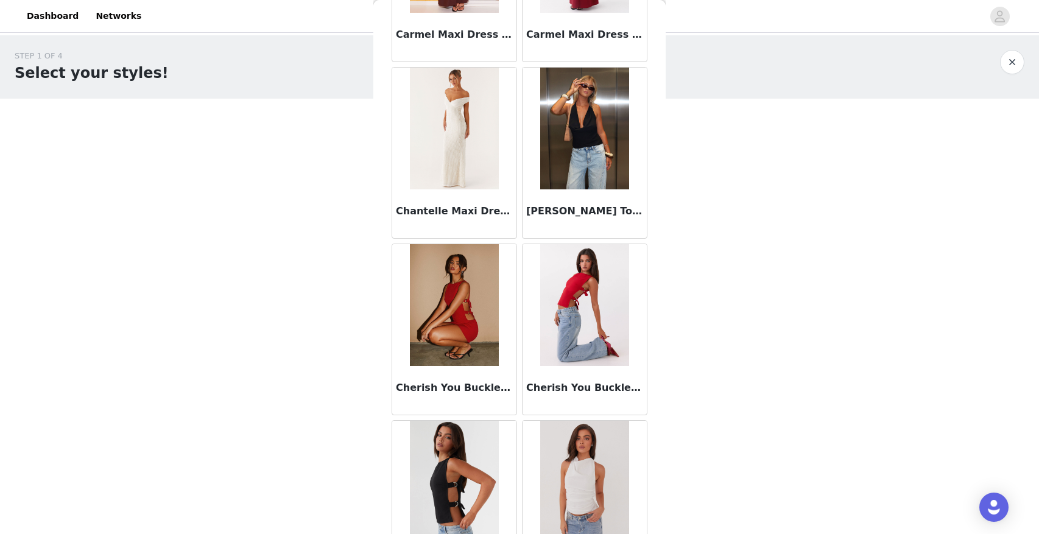
scroll to position [3097, 0]
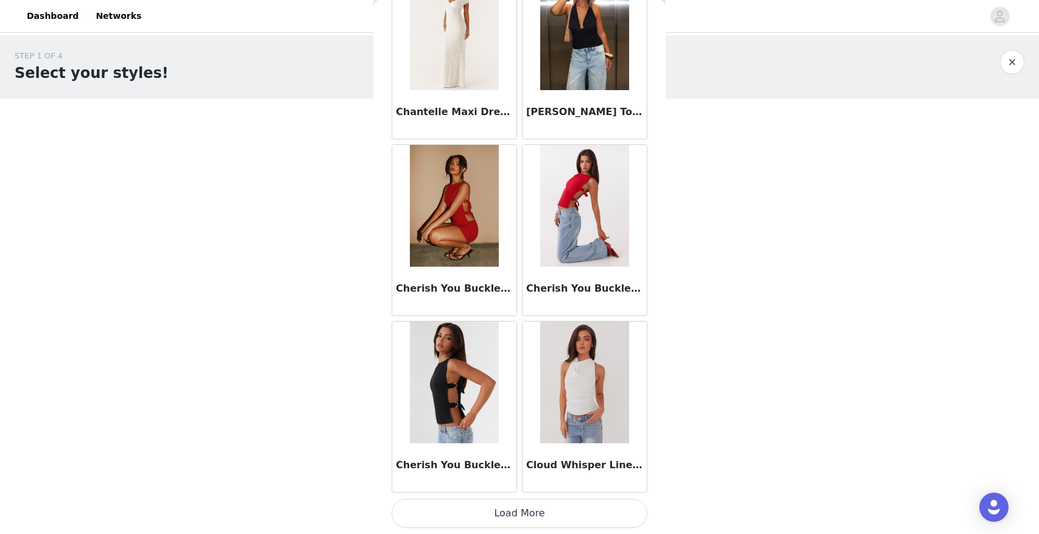
click at [479, 521] on button "Load More" at bounding box center [520, 513] width 256 height 29
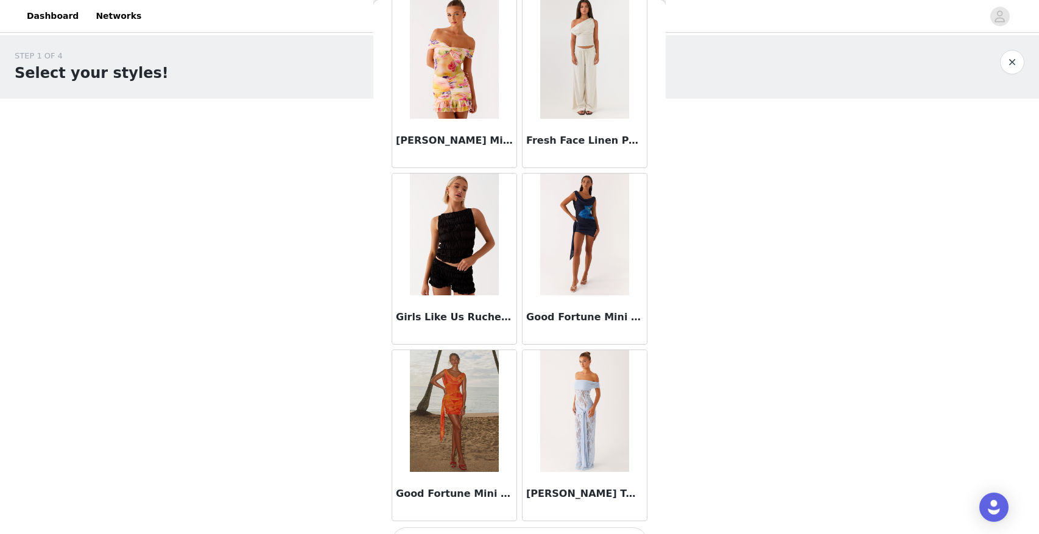
scroll to position [4855, 0]
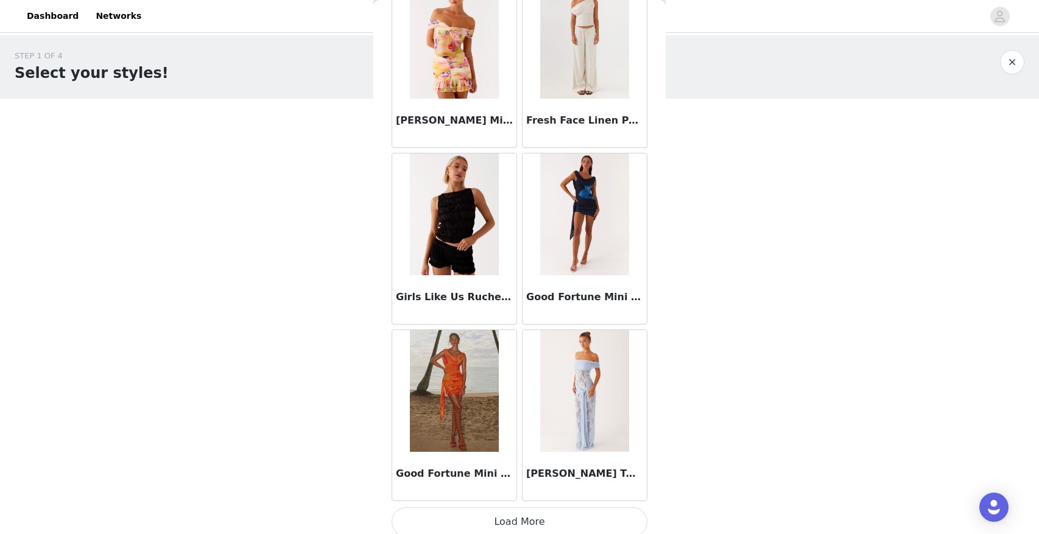
click at [490, 523] on button "Load More" at bounding box center [520, 521] width 256 height 29
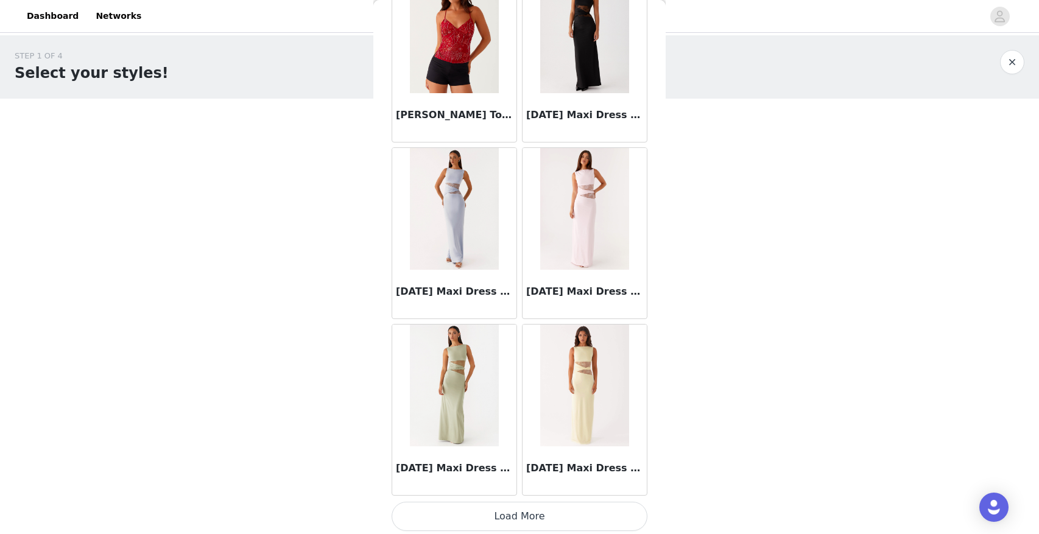
scroll to position [6630, 0]
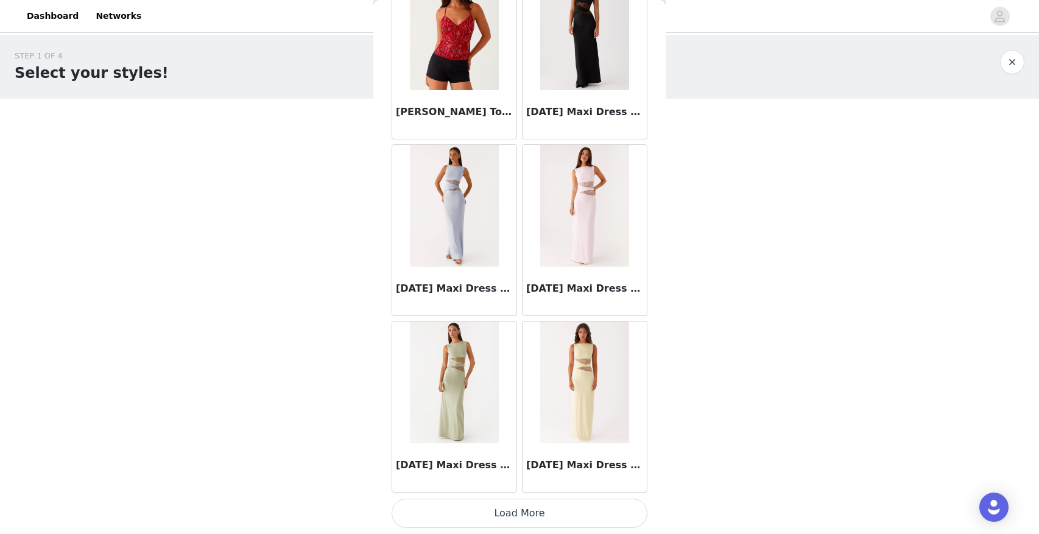
click at [484, 509] on button "Load More" at bounding box center [520, 513] width 256 height 29
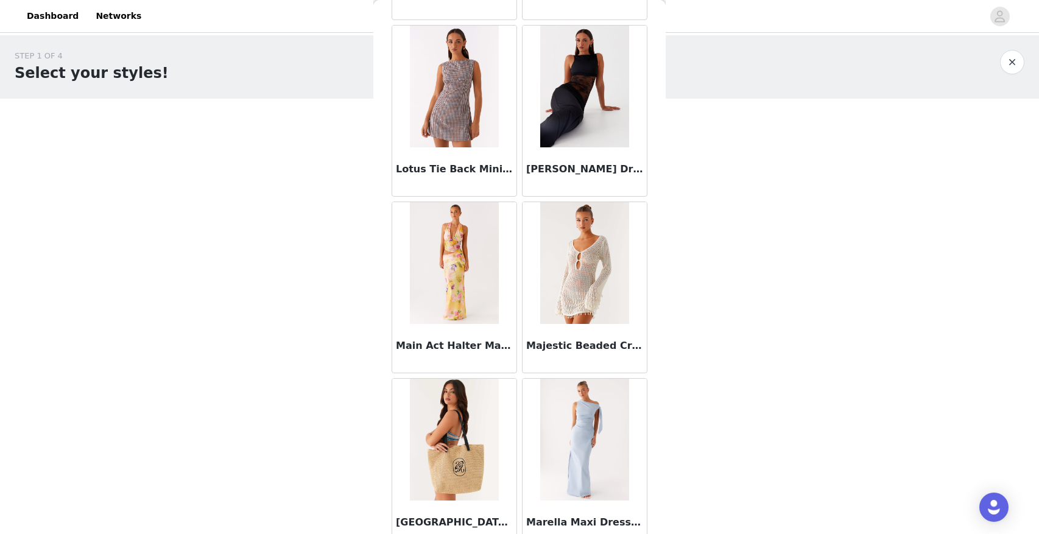
scroll to position [7462, 0]
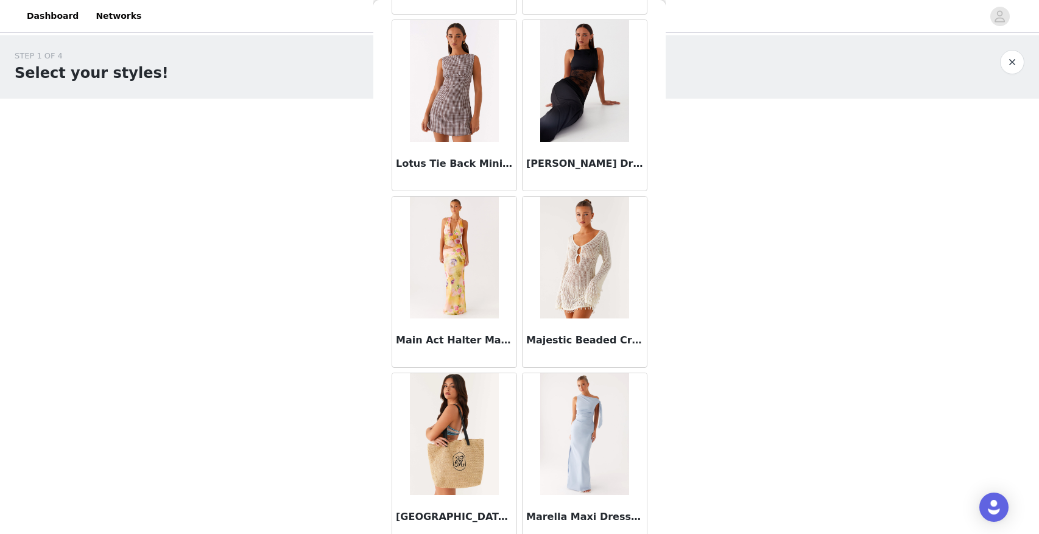
click at [623, 303] on img at bounding box center [584, 258] width 88 height 122
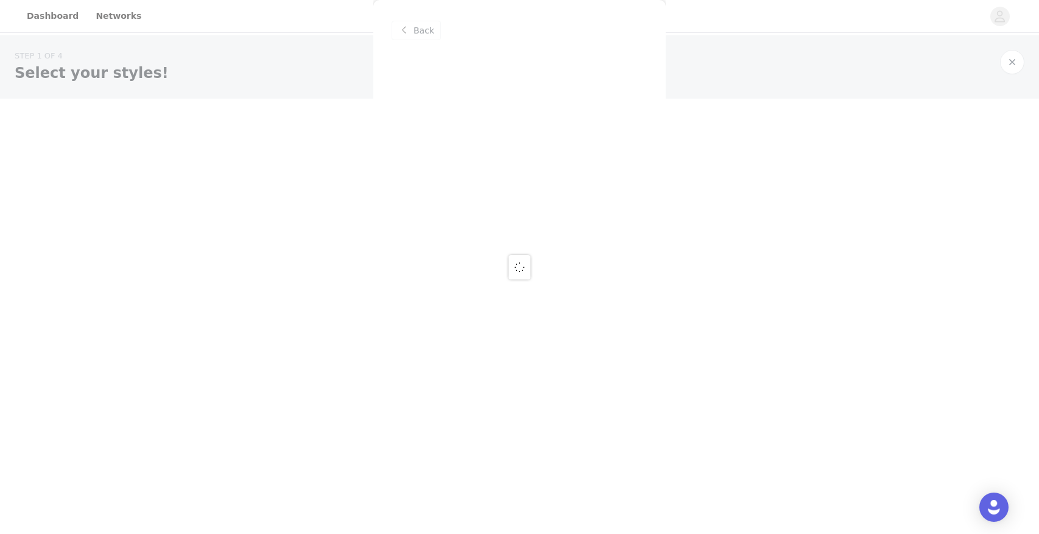
scroll to position [0, 0]
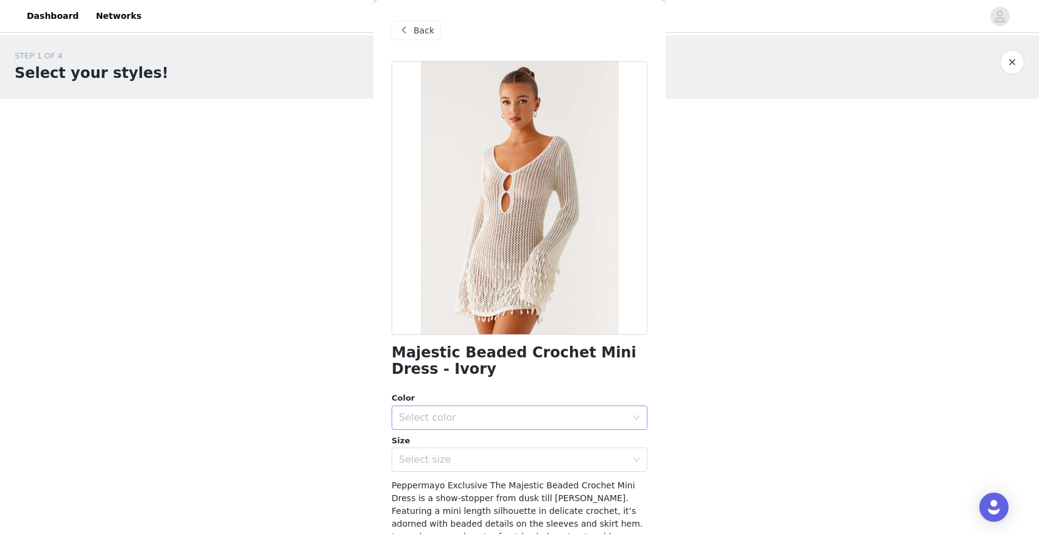
click at [501, 412] on div "Select color" at bounding box center [513, 418] width 228 height 12
click at [434, 450] on li "Ivory" at bounding box center [520, 444] width 256 height 19
click at [436, 465] on div "Select size" at bounding box center [513, 460] width 228 height 12
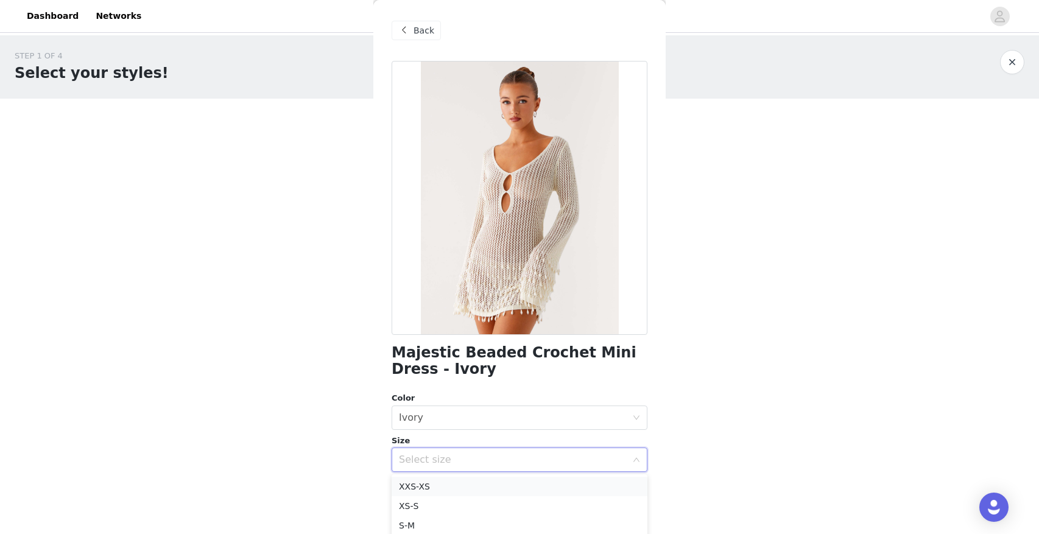
click at [428, 490] on li "XXS-XS" at bounding box center [520, 486] width 256 height 19
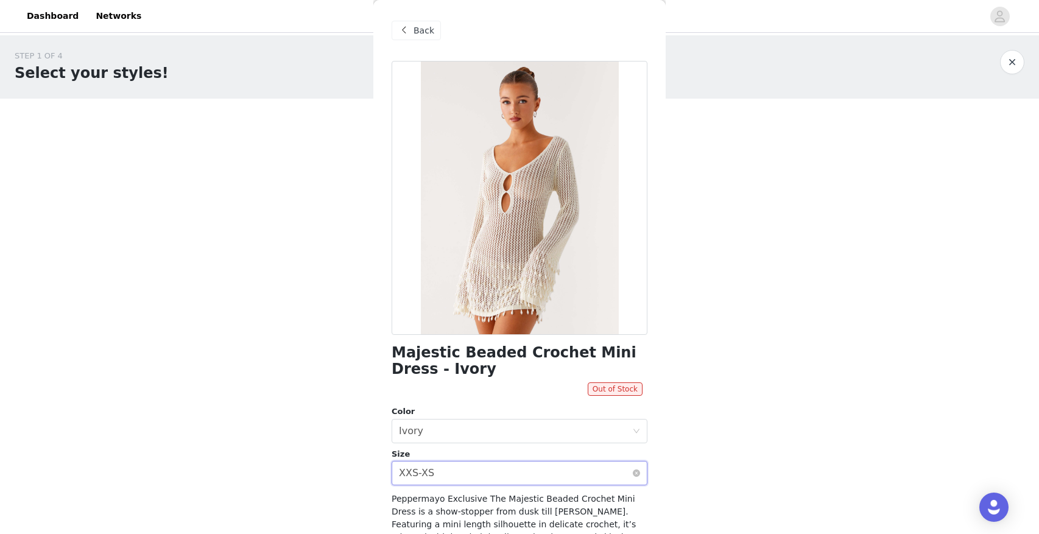
click at [430, 475] on div "XXS-XS" at bounding box center [416, 473] width 35 height 23
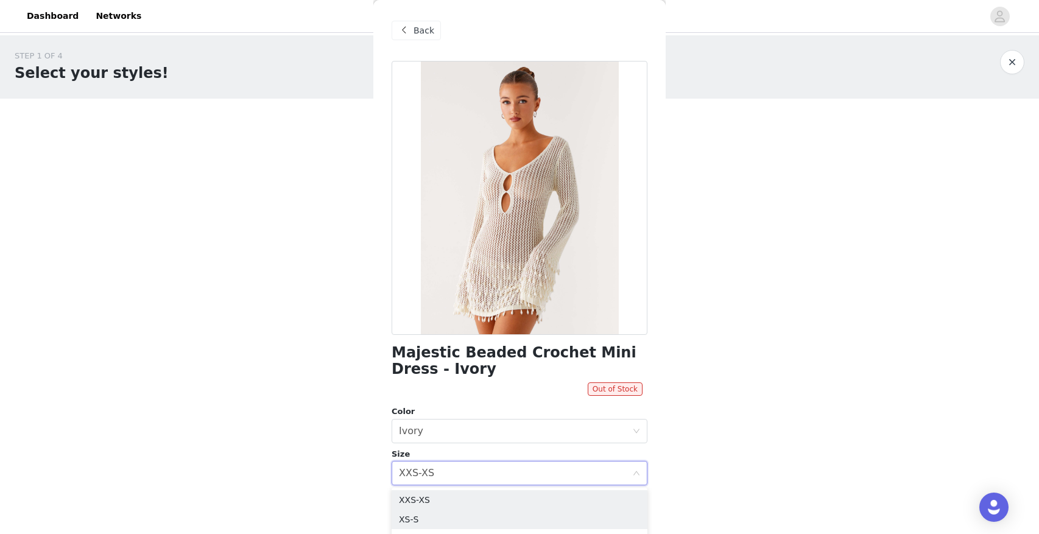
click at [417, 521] on li "XS-S" at bounding box center [520, 519] width 256 height 19
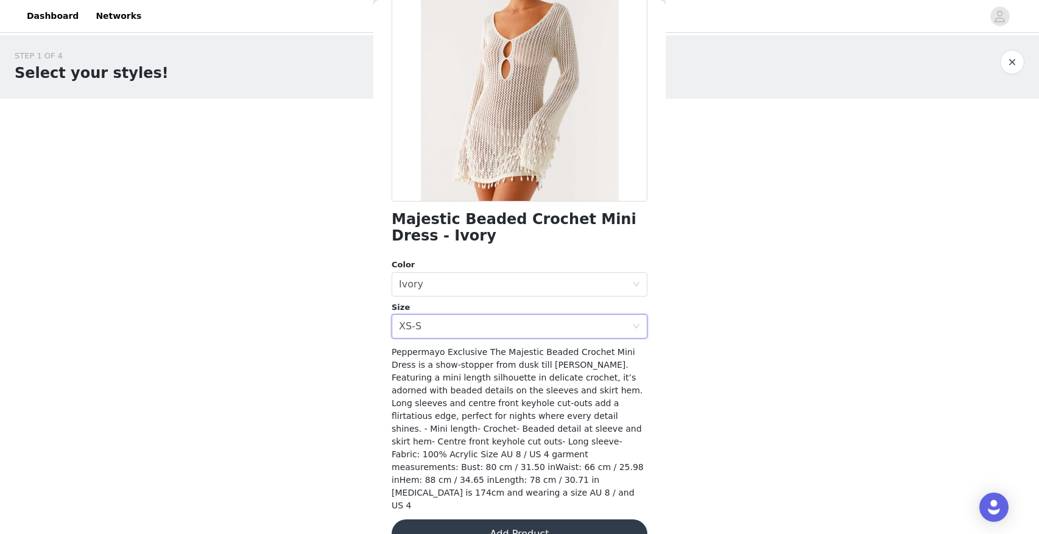
scroll to position [135, 0]
click at [445, 331] on div "Select size XS-S" at bounding box center [515, 325] width 233 height 23
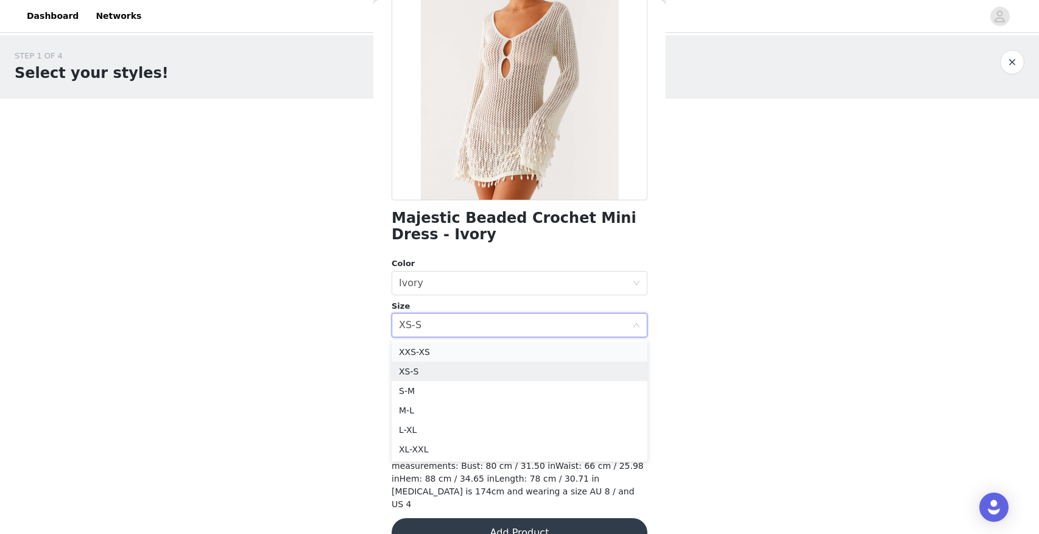
click at [430, 354] on li "XXS-XS" at bounding box center [520, 351] width 256 height 19
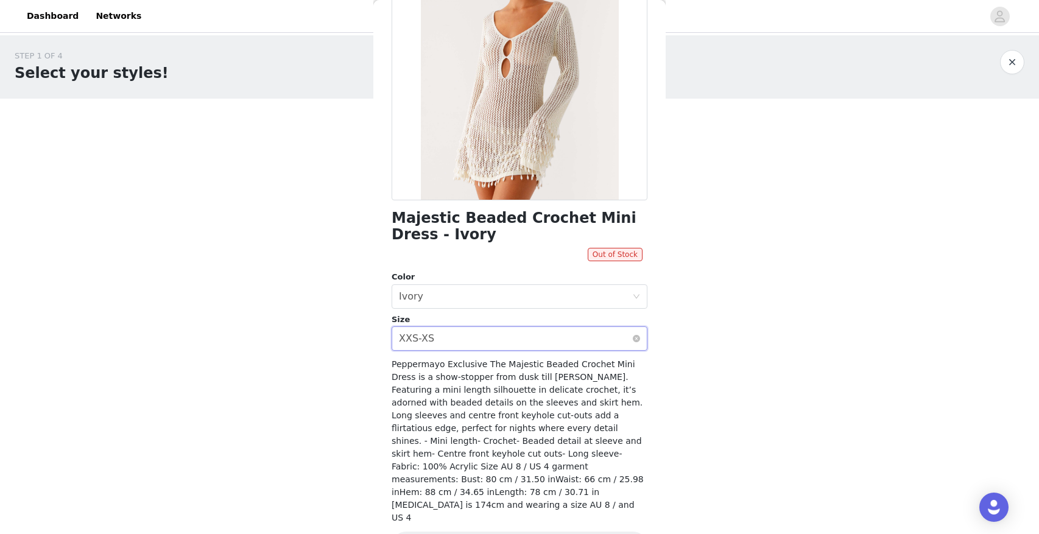
click at [436, 339] on div "Select size XXS-XS" at bounding box center [515, 338] width 233 height 23
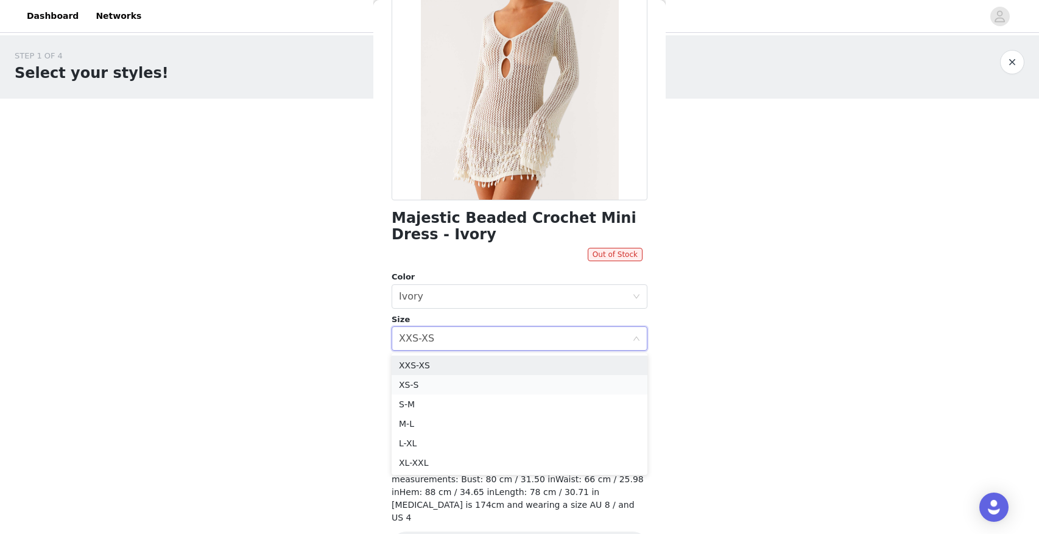
click at [423, 382] on li "XS-S" at bounding box center [520, 384] width 256 height 19
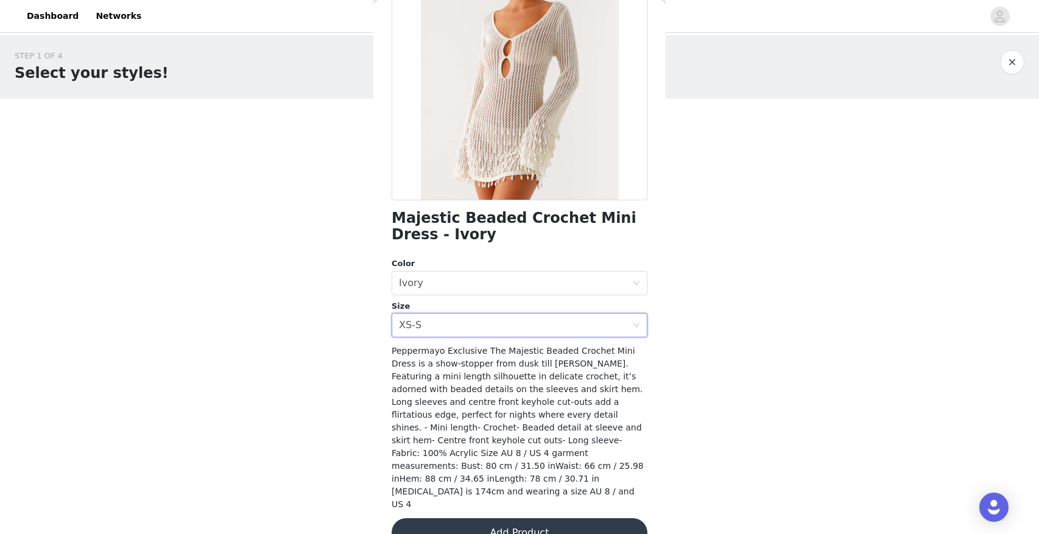
click at [498, 518] on button "Add Product" at bounding box center [520, 532] width 256 height 29
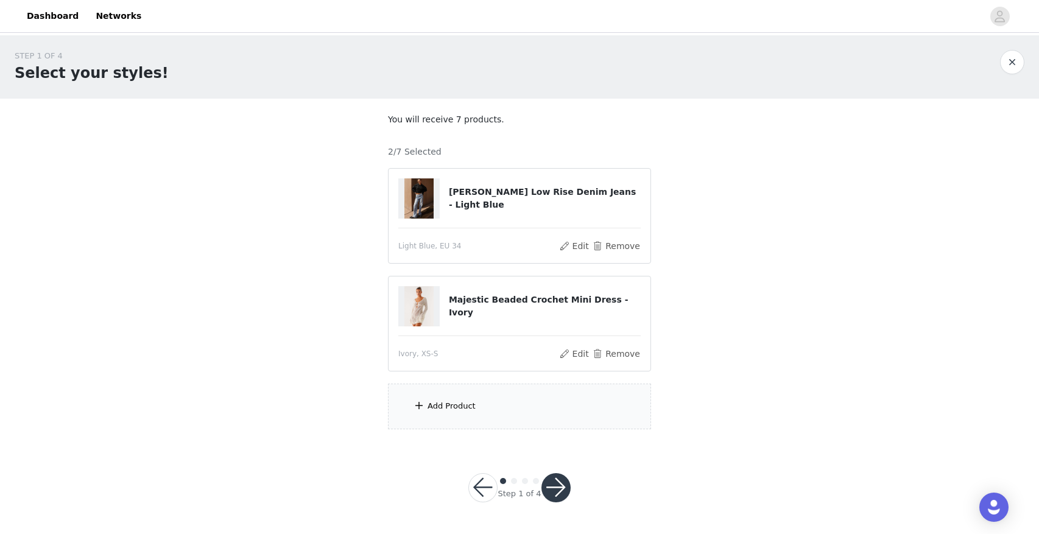
click at [504, 406] on div "Add Product" at bounding box center [519, 407] width 263 height 46
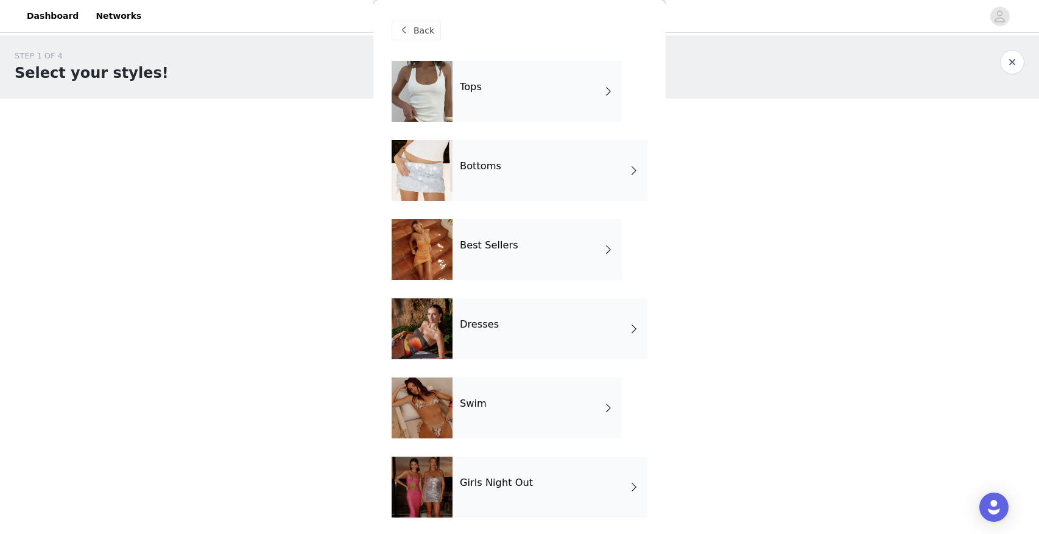
click at [537, 276] on div "Best Sellers" at bounding box center [537, 249] width 169 height 61
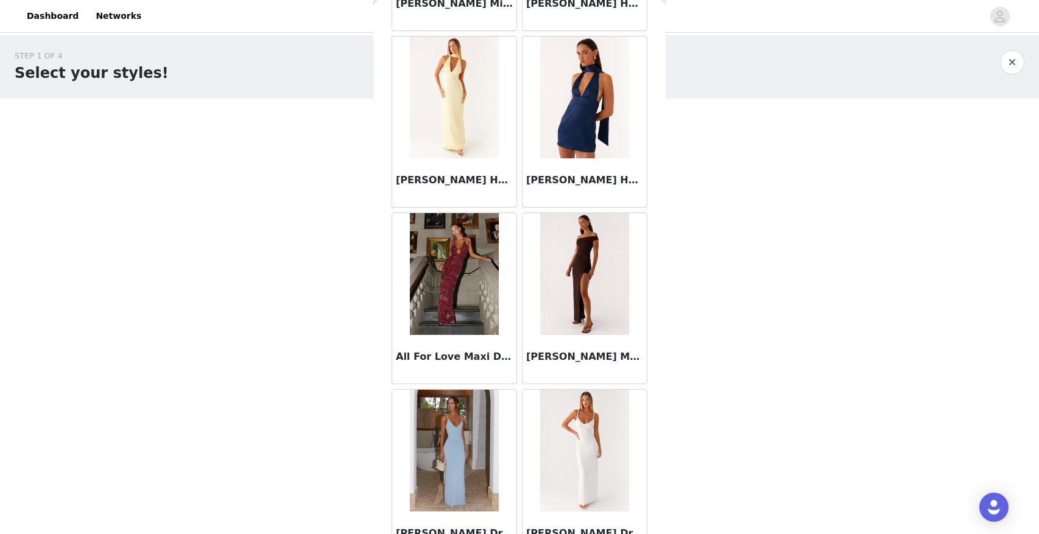
scroll to position [1330, 0]
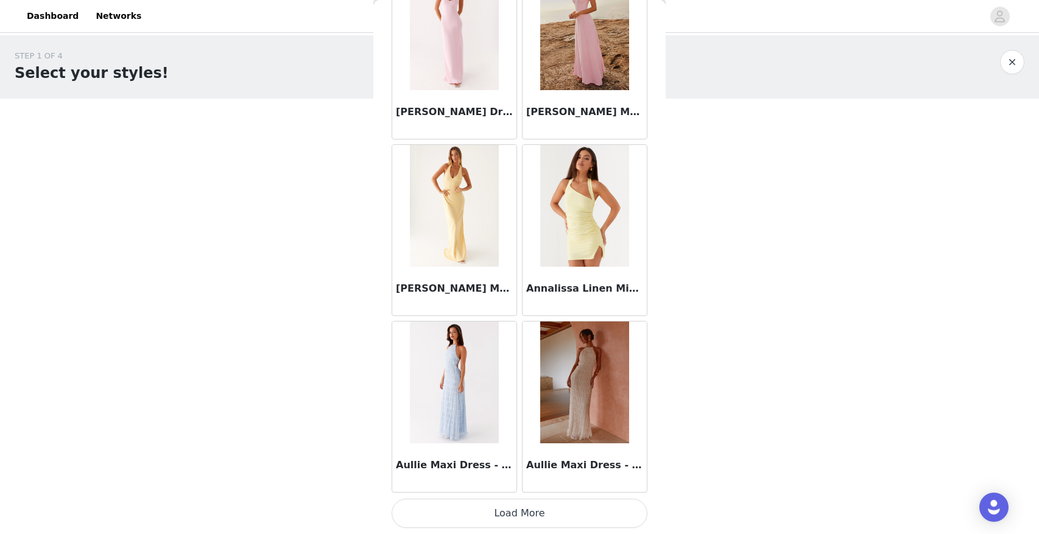
click at [506, 514] on button "Load More" at bounding box center [520, 513] width 256 height 29
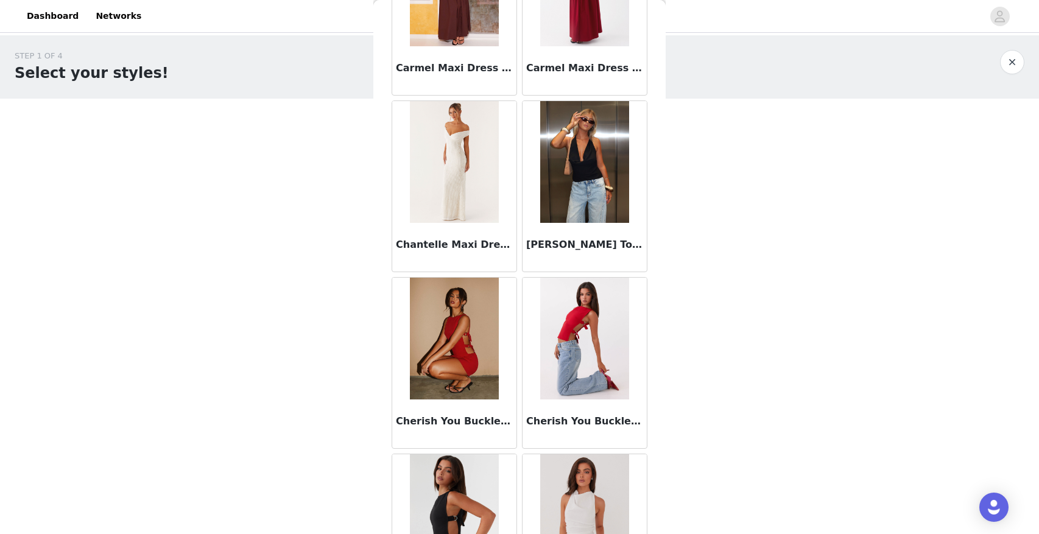
scroll to position [3097, 0]
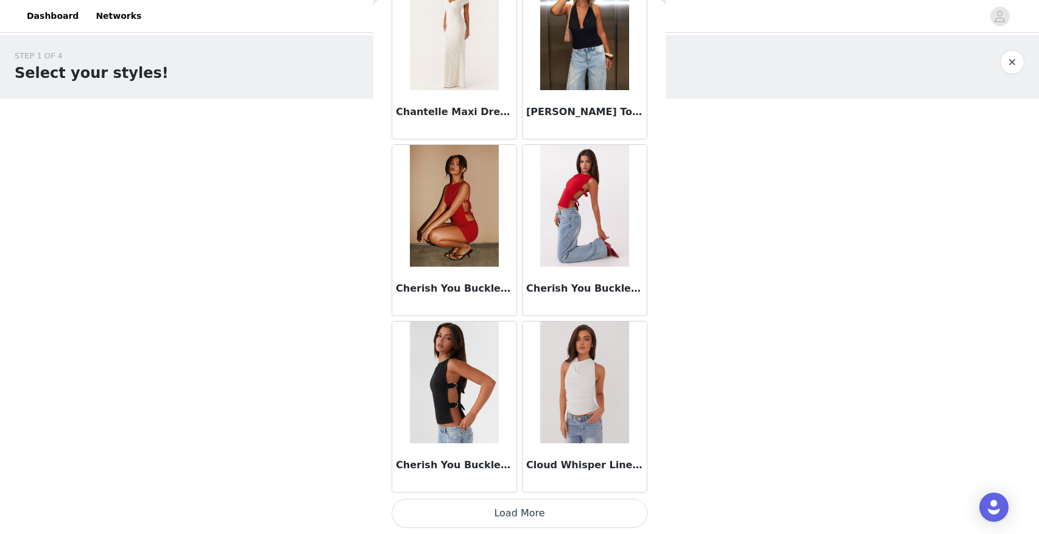
click at [515, 521] on button "Load More" at bounding box center [520, 513] width 256 height 29
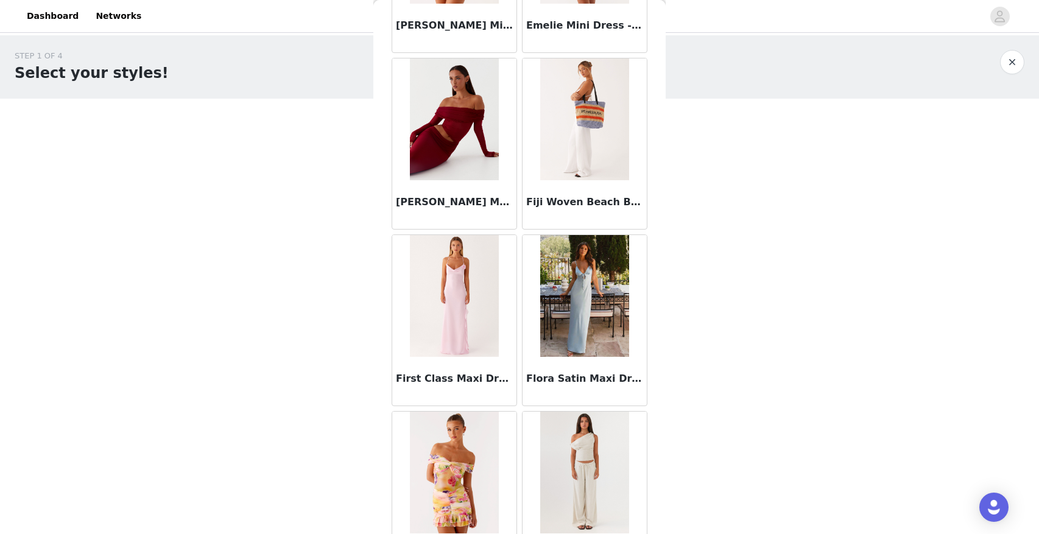
scroll to position [4864, 0]
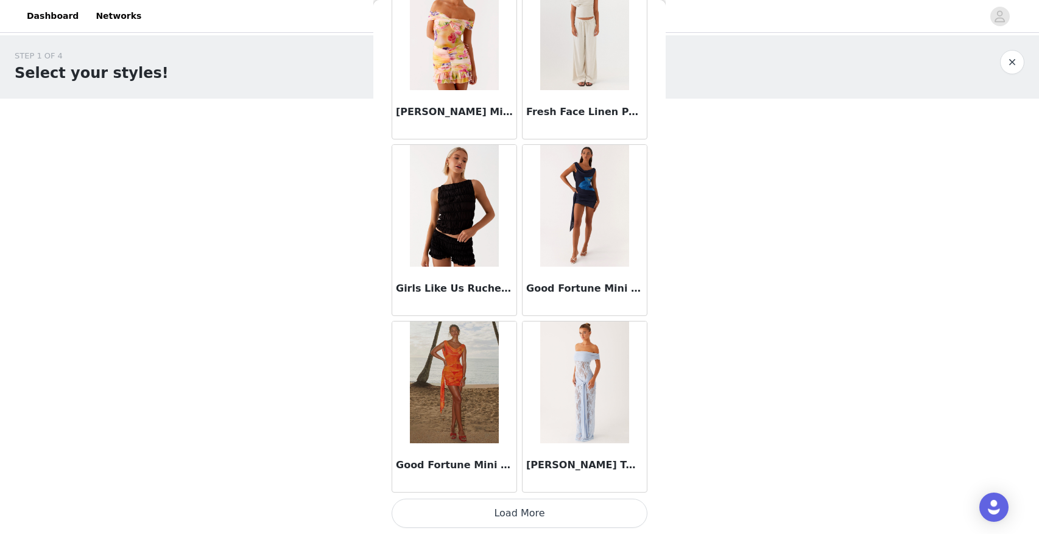
click at [521, 504] on button "Load More" at bounding box center [520, 513] width 256 height 29
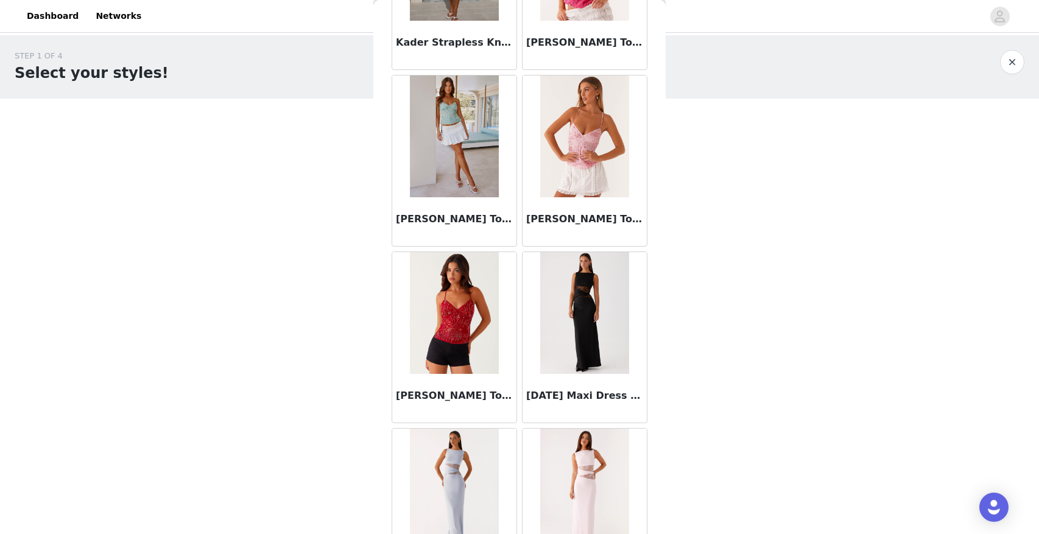
scroll to position [6630, 0]
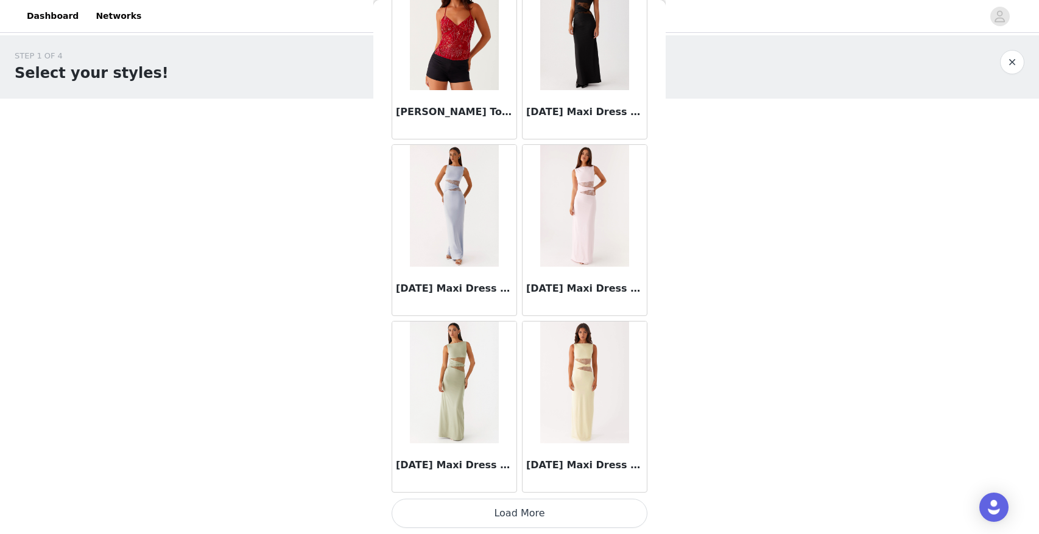
click at [515, 513] on button "Load More" at bounding box center [520, 513] width 256 height 29
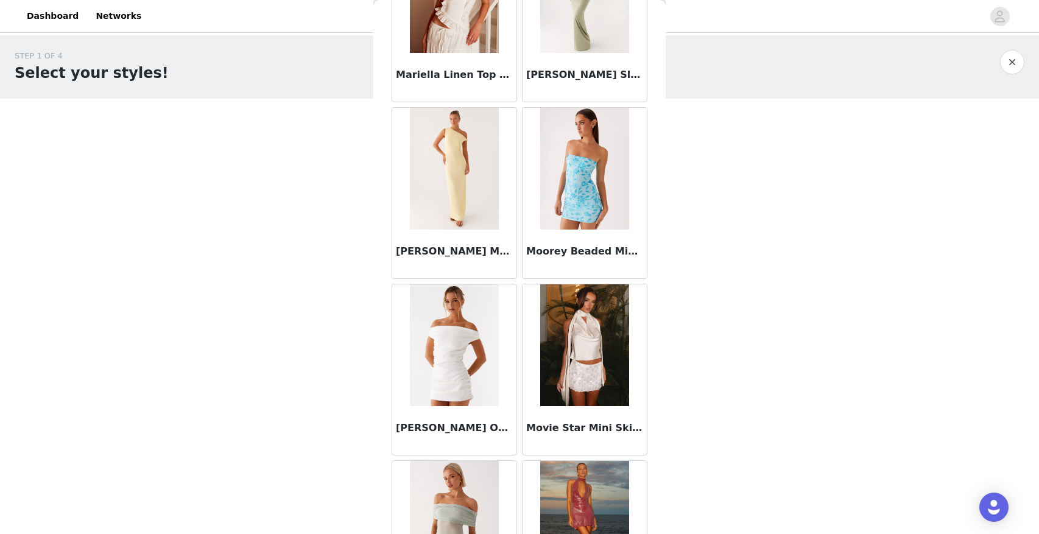
scroll to position [8397, 0]
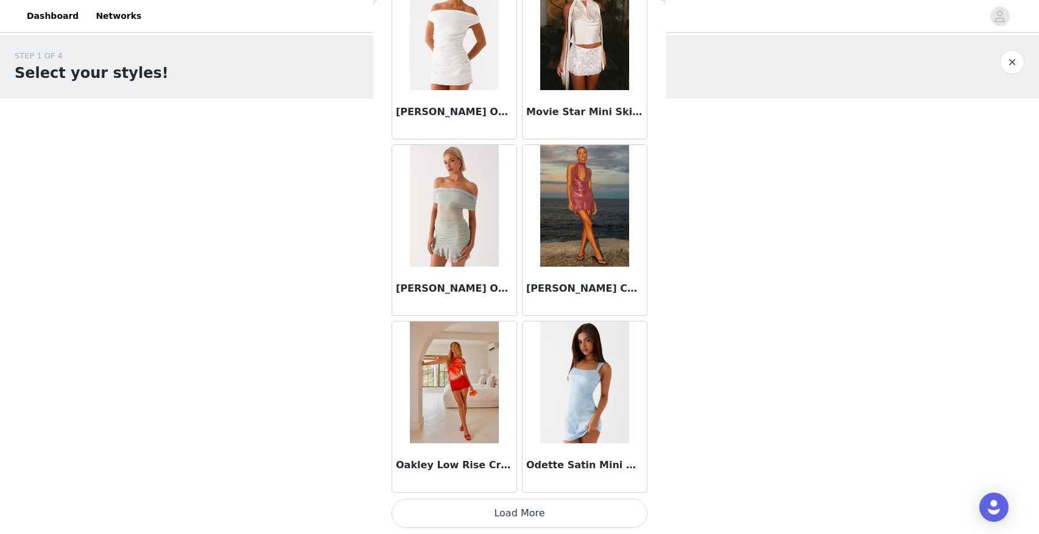
click at [525, 518] on button "Load More" at bounding box center [520, 513] width 256 height 29
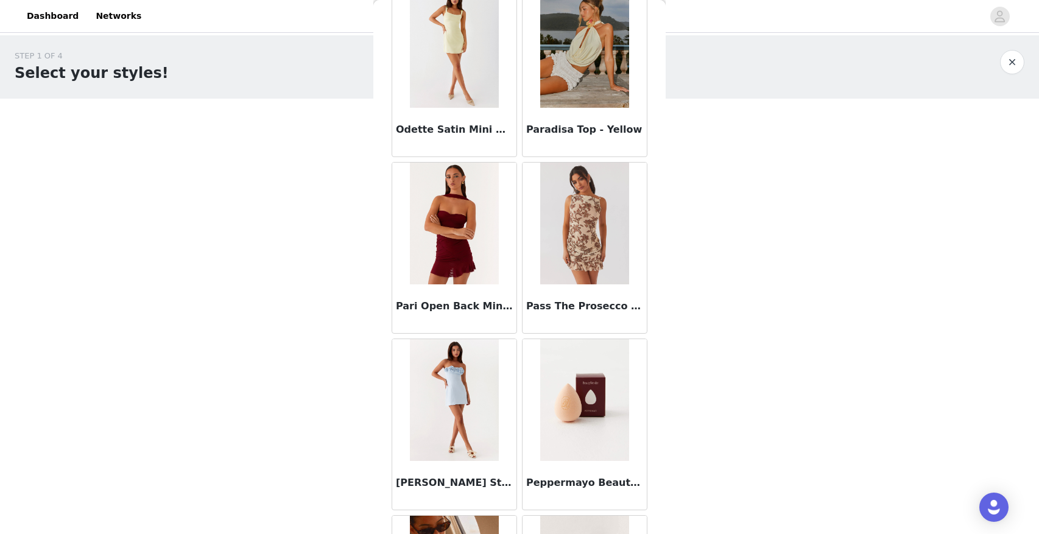
scroll to position [9087, 0]
click at [577, 306] on h3 "Pass The Prosecco Mini Dress - [PERSON_NAME]" at bounding box center [584, 305] width 117 height 15
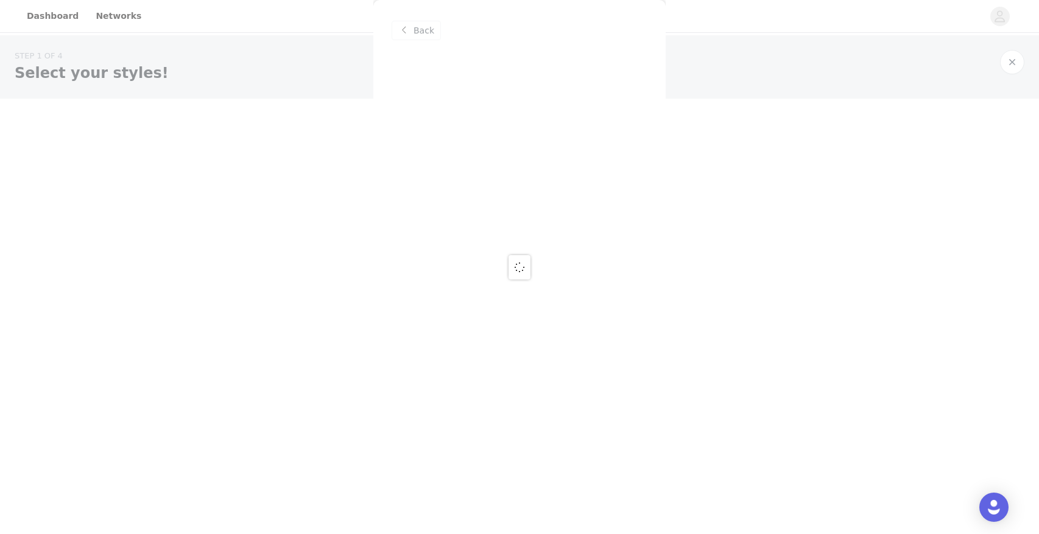
scroll to position [0, 0]
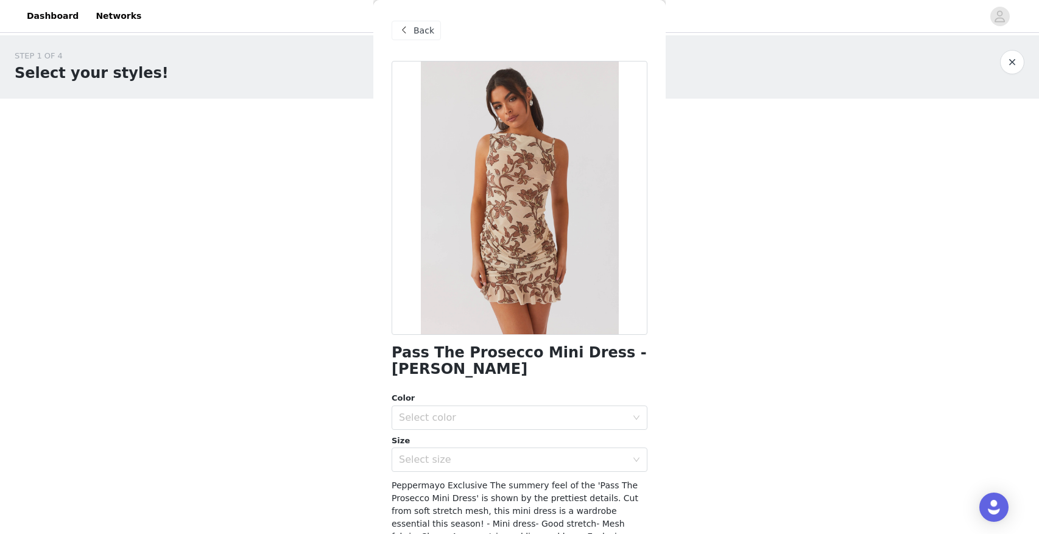
click at [545, 353] on h1 "Pass The Prosecco Mini Dress - [PERSON_NAME]" at bounding box center [520, 361] width 256 height 33
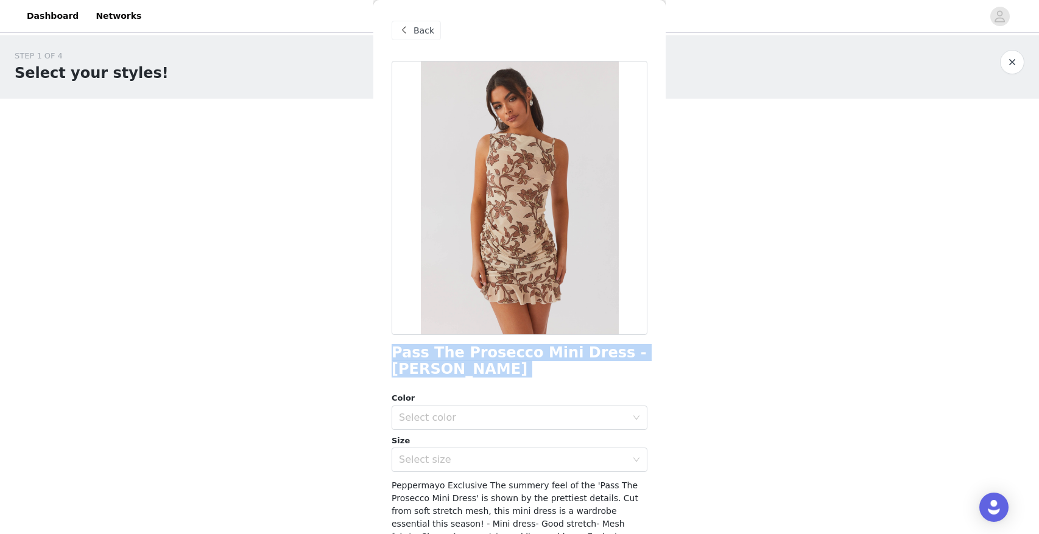
click at [545, 353] on h1 "Pass The Prosecco Mini Dress - [PERSON_NAME]" at bounding box center [520, 361] width 256 height 33
copy div "Pass The Prosecco Mini Dress - [PERSON_NAME]"
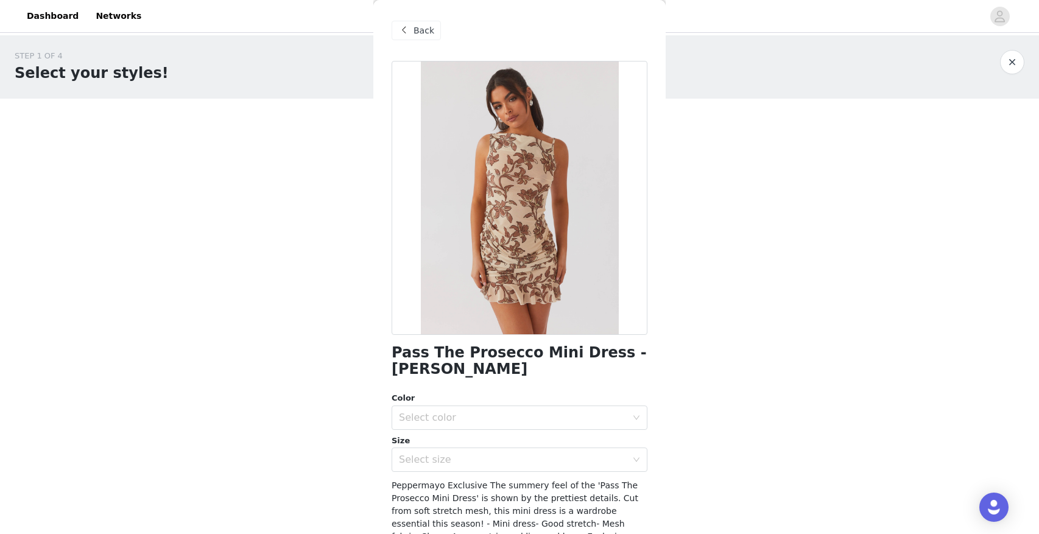
click at [412, 30] on div "Back" at bounding box center [416, 30] width 49 height 19
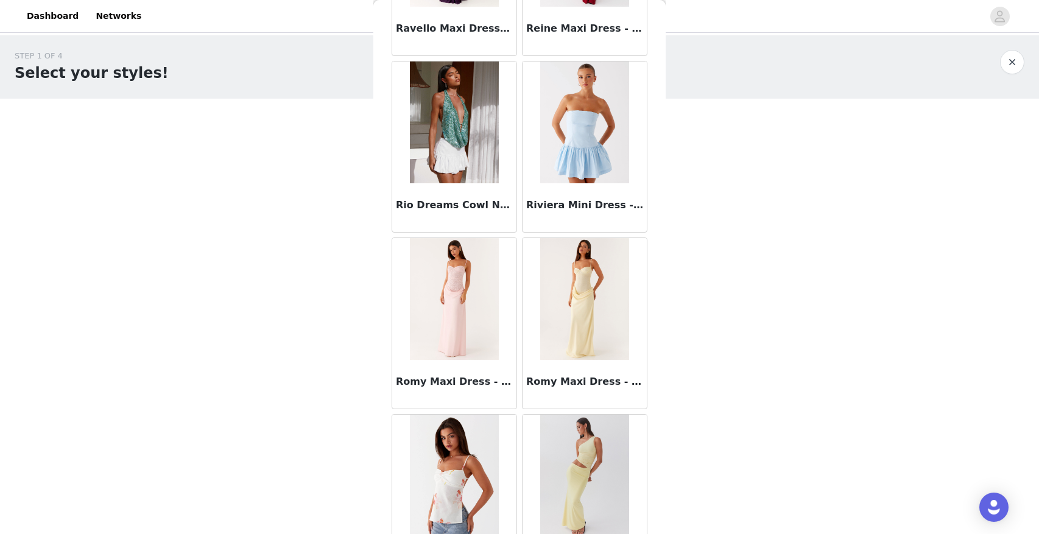
scroll to position [10164, 0]
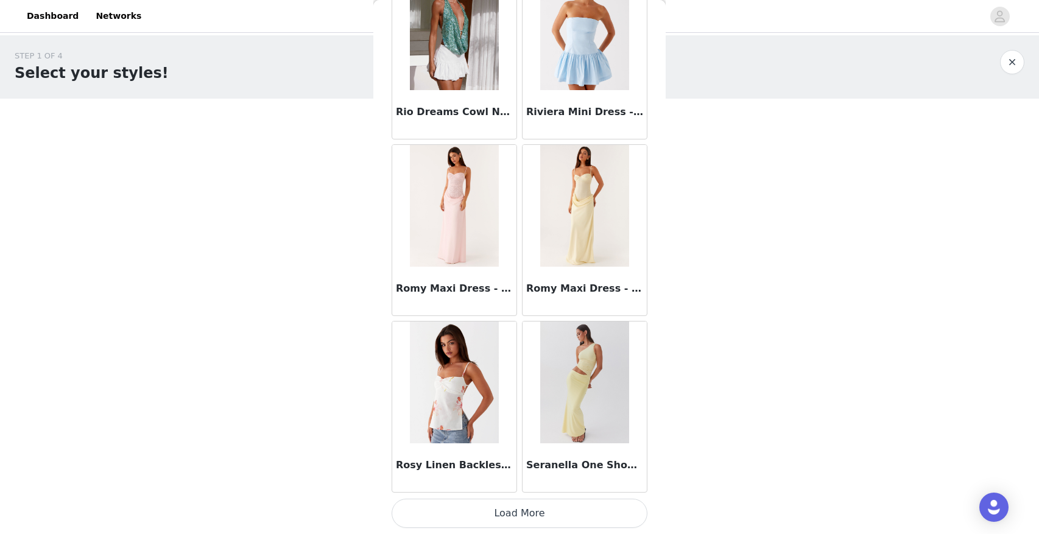
click at [502, 517] on button "Load More" at bounding box center [520, 513] width 256 height 29
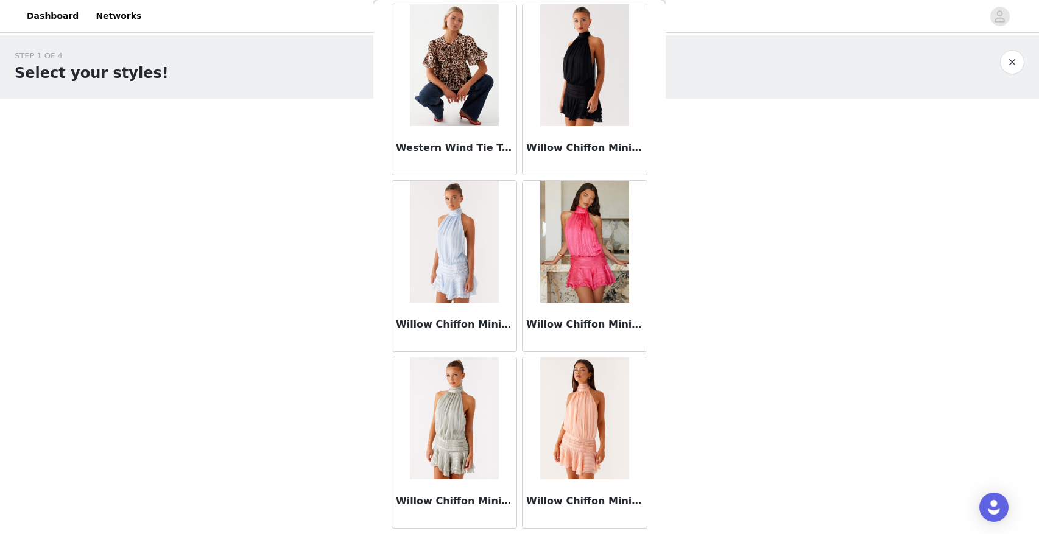
scroll to position [11931, 0]
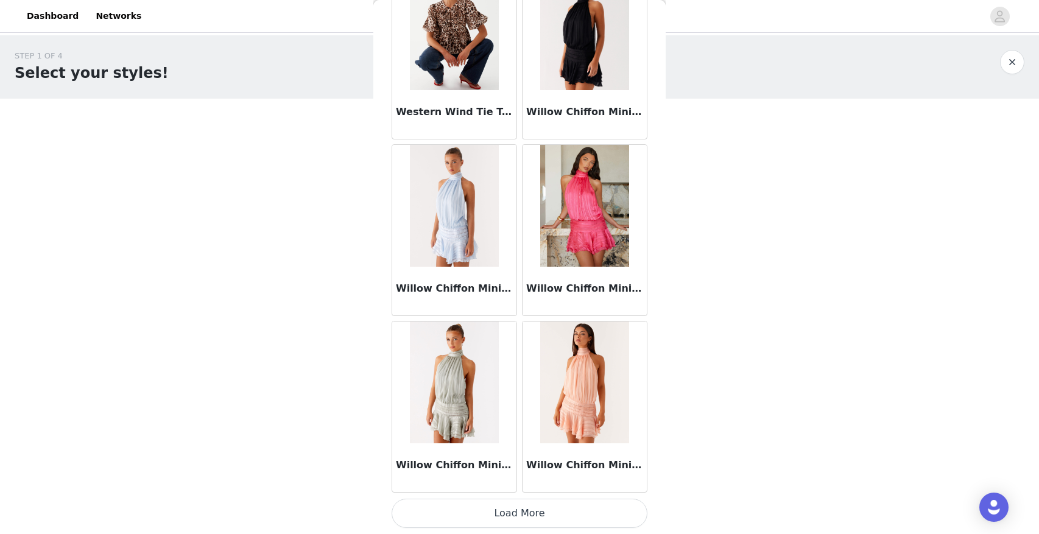
click at [517, 517] on button "Load More" at bounding box center [520, 513] width 256 height 29
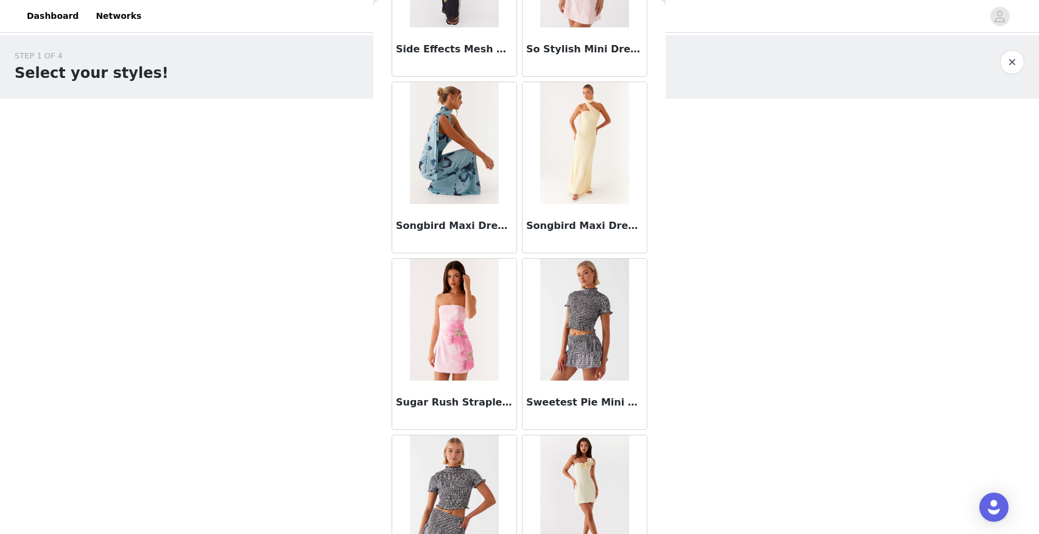
scroll to position [10732, 0]
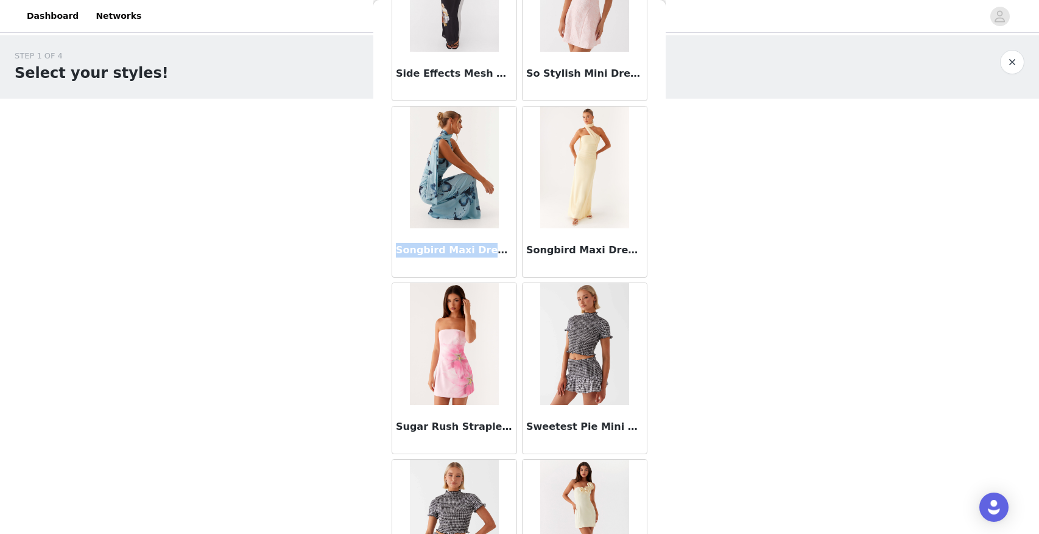
drag, startPoint x: 395, startPoint y: 250, endPoint x: 493, endPoint y: 250, distance: 97.5
click at [493, 250] on div "Songbird Maxi Dress - Blue Black Floral" at bounding box center [454, 252] width 124 height 49
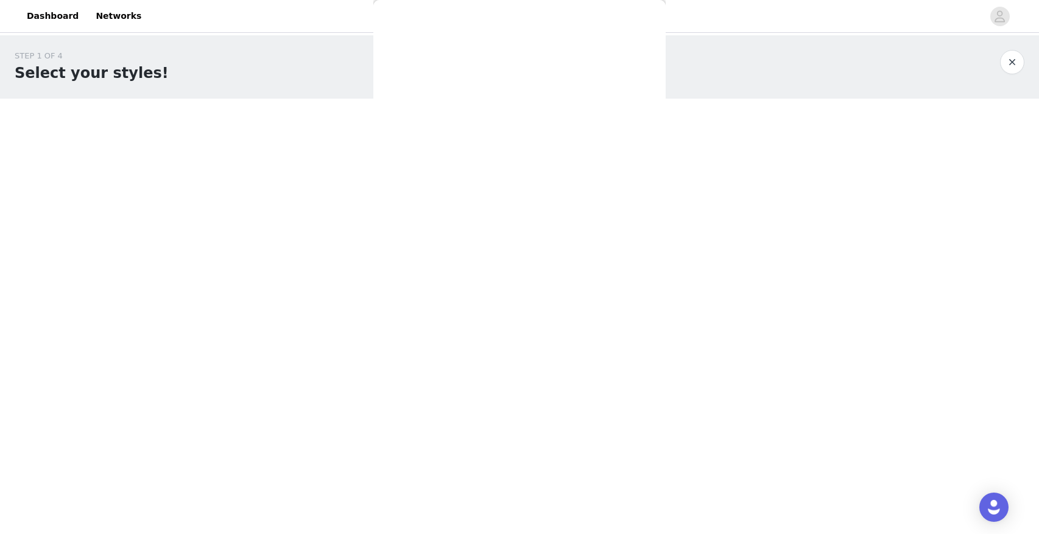
scroll to position [0, 0]
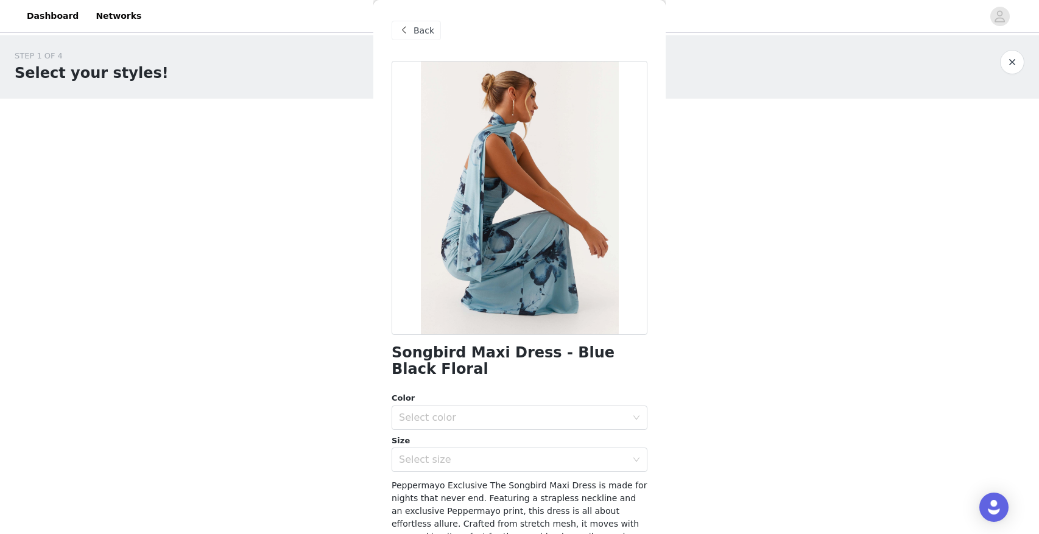
click at [453, 348] on h1 "Songbird Maxi Dress - Blue Black Floral" at bounding box center [520, 361] width 256 height 33
copy div "Songbird Maxi Dress - Blue Black Floral"
click at [425, 27] on span "Back" at bounding box center [424, 30] width 21 height 13
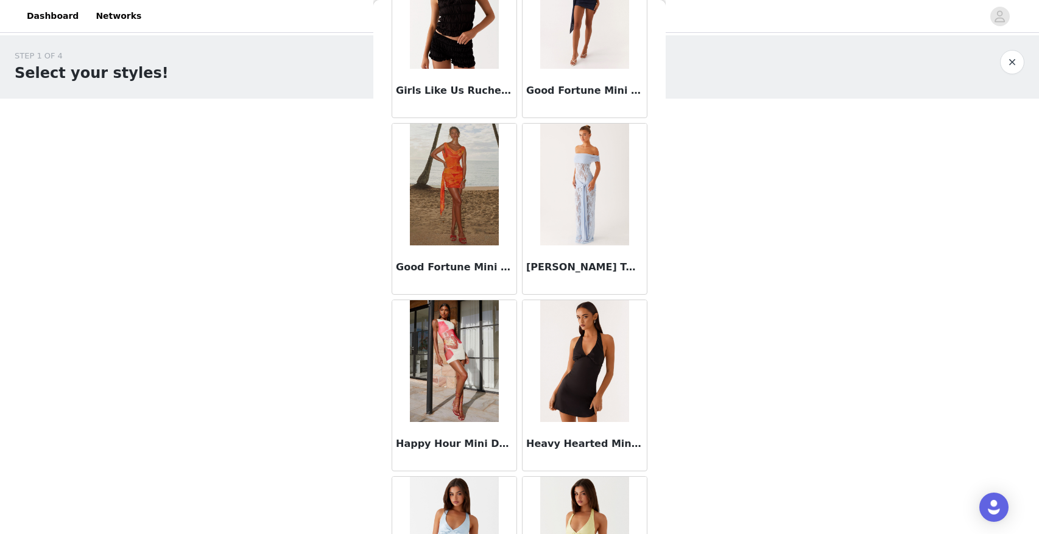
scroll to position [5067, 0]
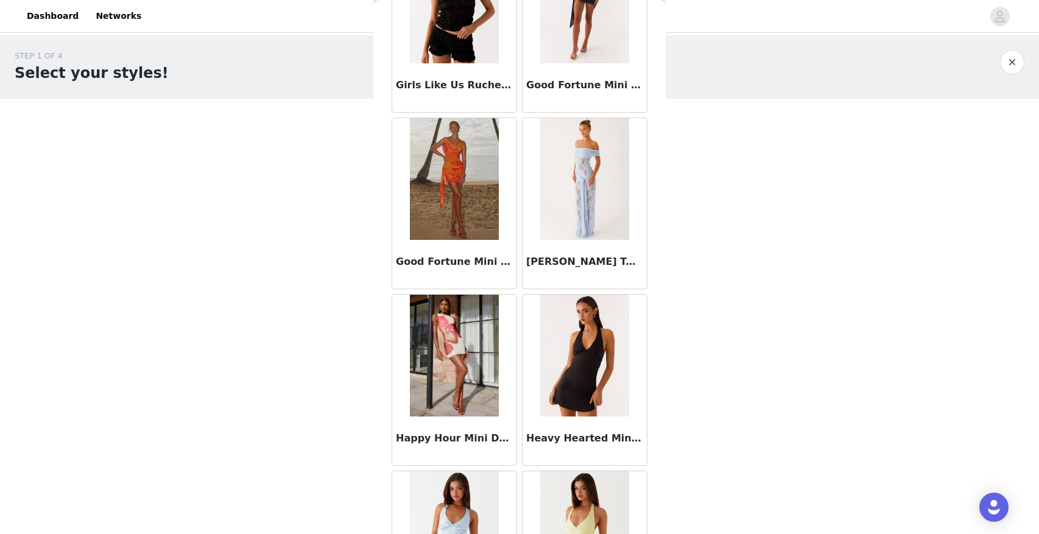
click at [598, 255] on h3 "[PERSON_NAME] Twist Maxi Dress - Blue" at bounding box center [584, 262] width 117 height 15
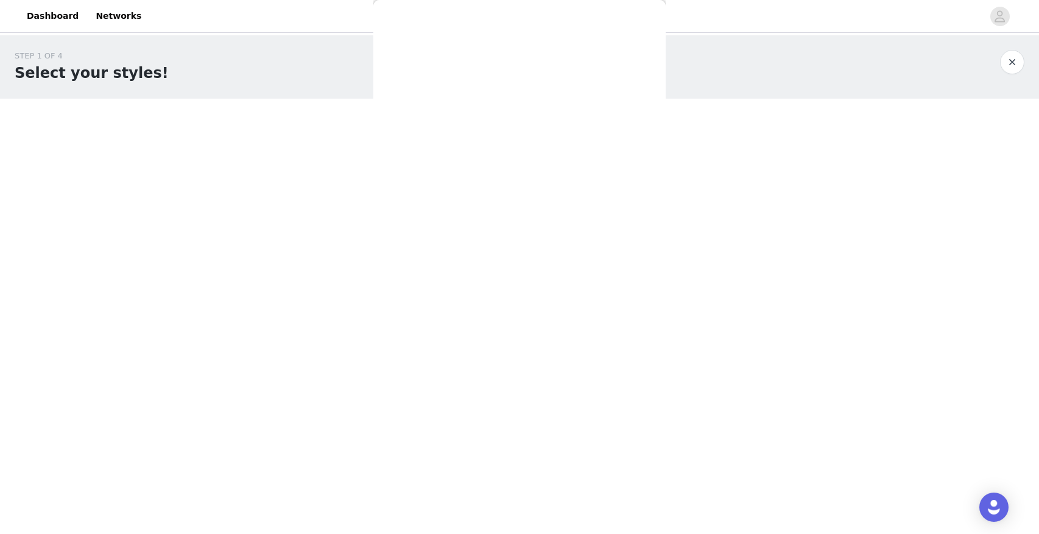
scroll to position [0, 0]
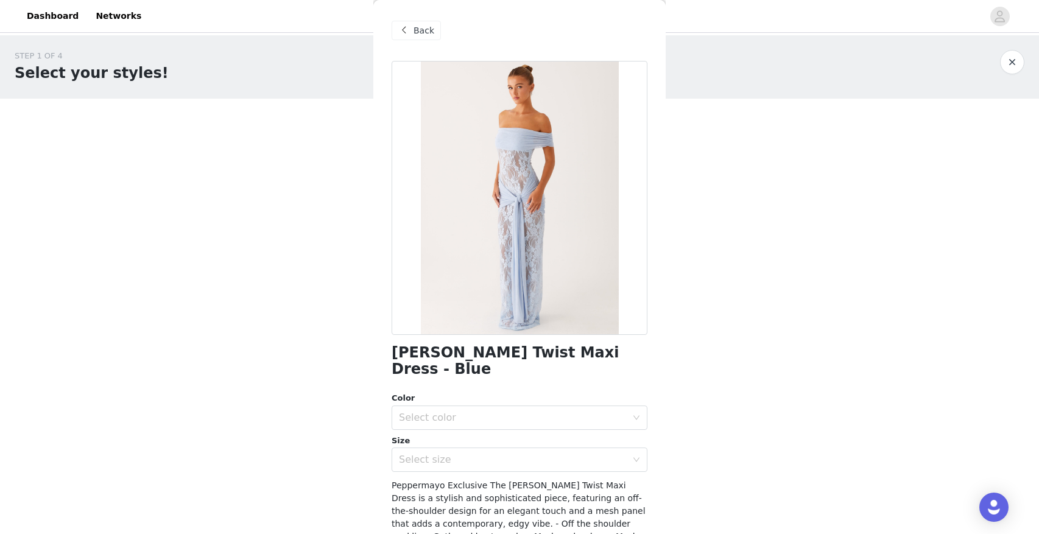
click at [495, 352] on h1 "[PERSON_NAME] Twist Maxi Dress - Blue" at bounding box center [520, 361] width 256 height 33
copy div "[PERSON_NAME] Twist Maxi Dress - Blue"
click at [417, 26] on span "Back" at bounding box center [424, 30] width 21 height 13
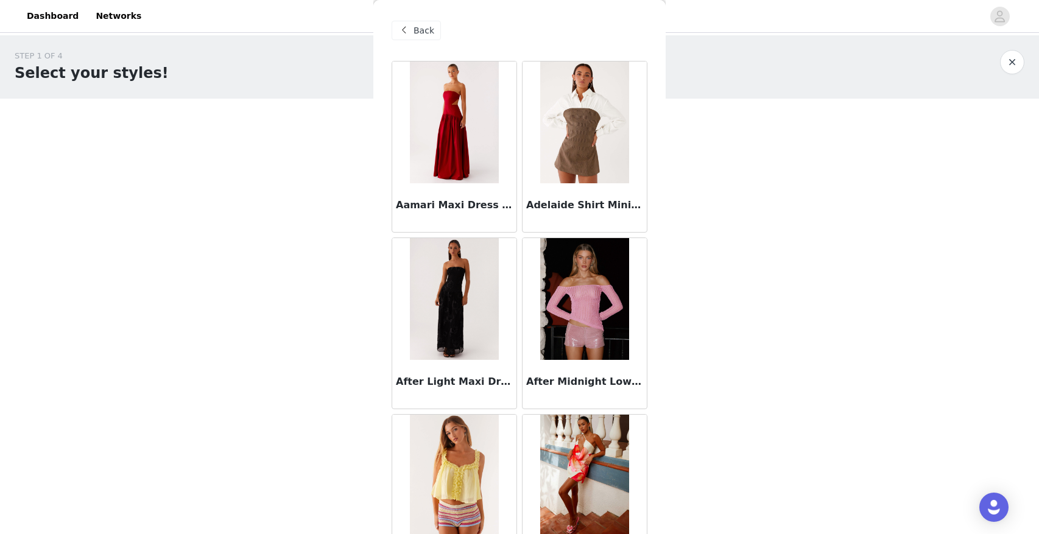
click at [417, 26] on span "Back" at bounding box center [424, 30] width 21 height 13
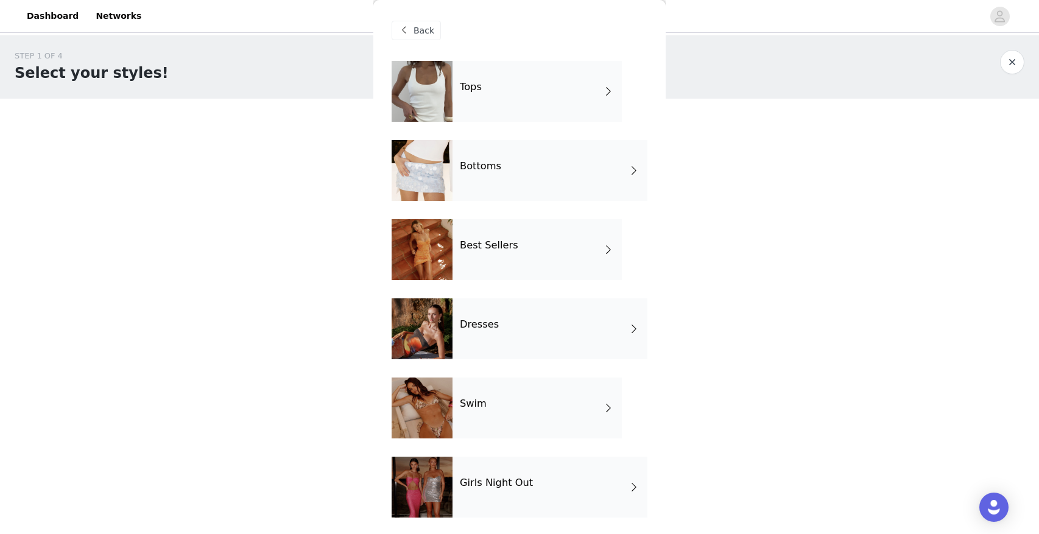
scroll to position [160, 0]
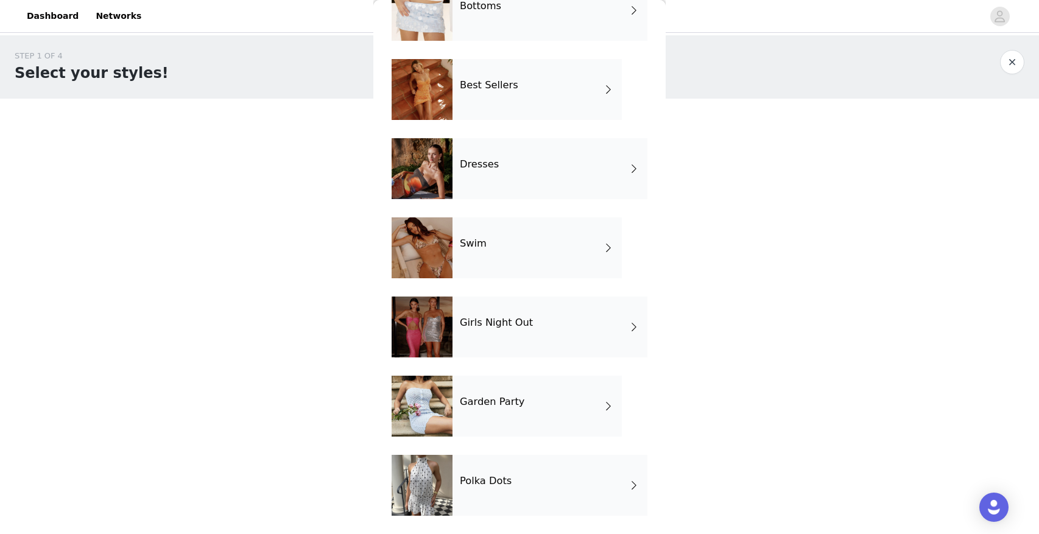
click at [496, 492] on div "Polka Dots" at bounding box center [550, 485] width 195 height 61
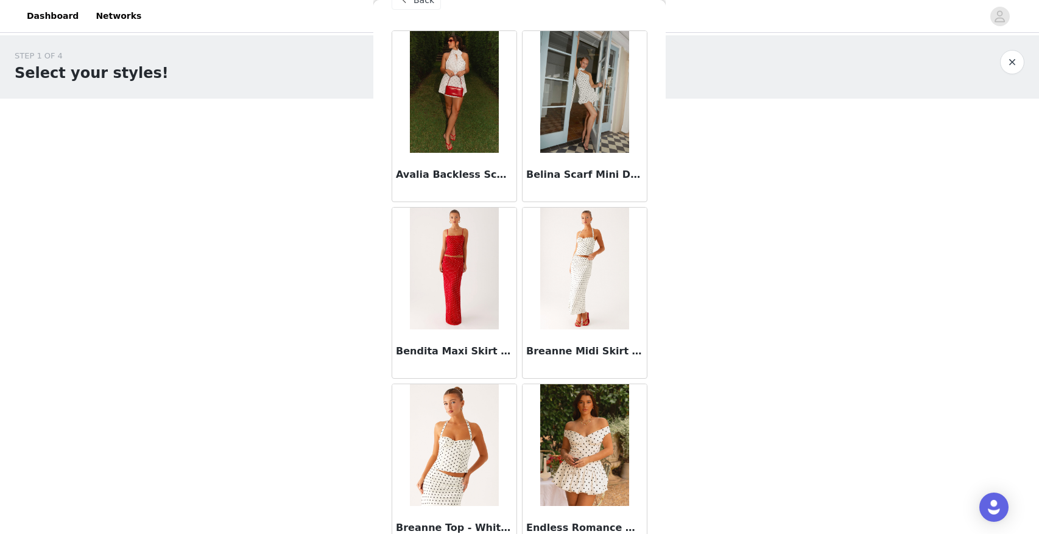
scroll to position [0, 0]
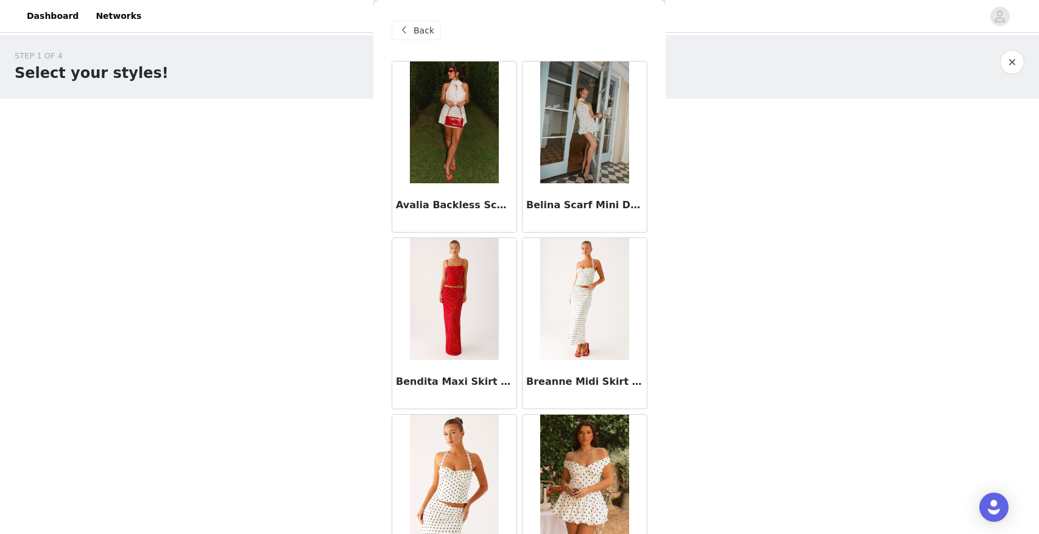
click at [445, 208] on h3 "Avalia Backless Scarf Mini Dress - White Polka Dot" at bounding box center [454, 205] width 117 height 15
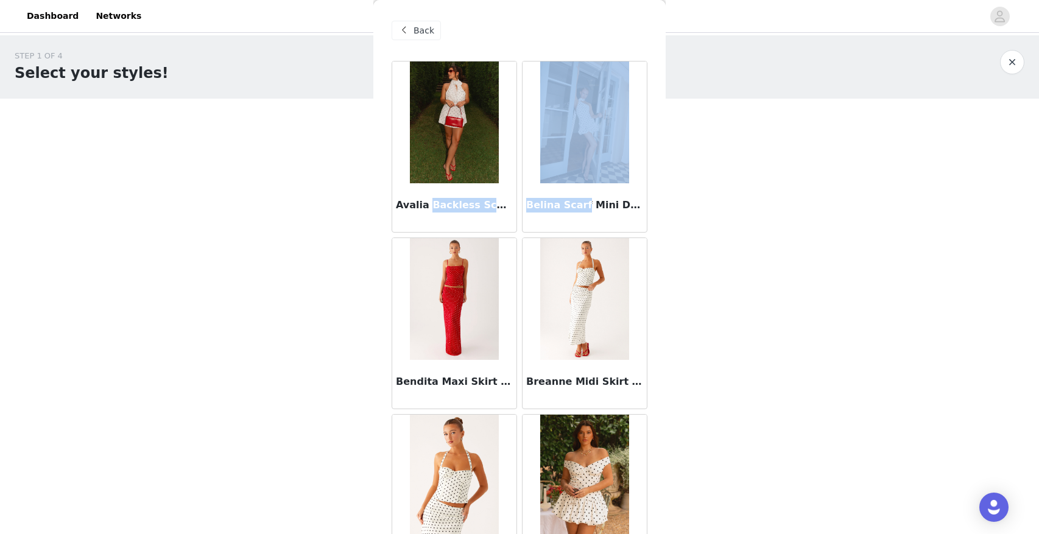
click at [445, 208] on div "Back Avalia Backless Scarf Mini Dress - White Polka Dot Belina Scarf Mini Dress…" at bounding box center [519, 267] width 292 height 534
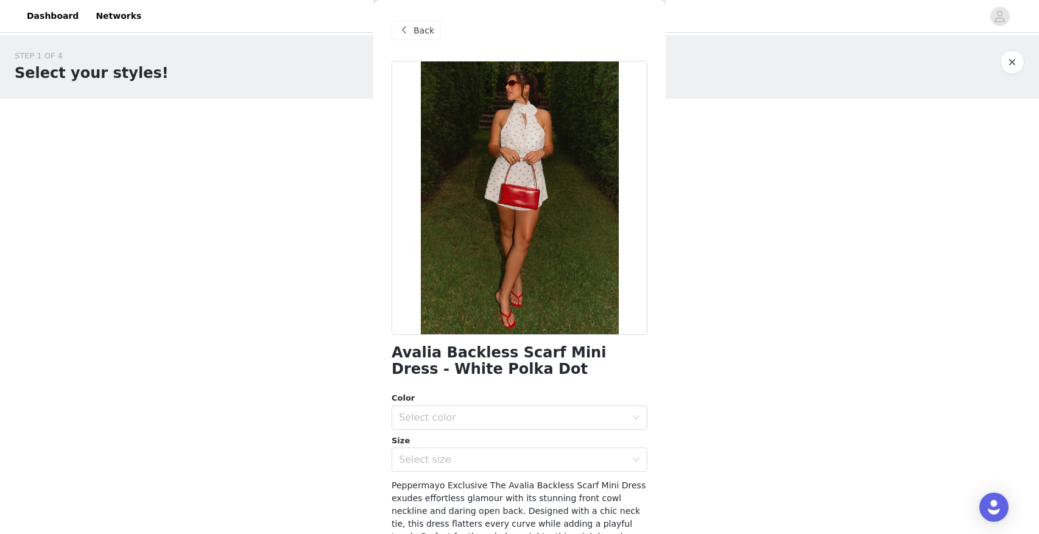
click at [535, 352] on h1 "Avalia Backless Scarf Mini Dress - White Polka Dot" at bounding box center [520, 361] width 256 height 33
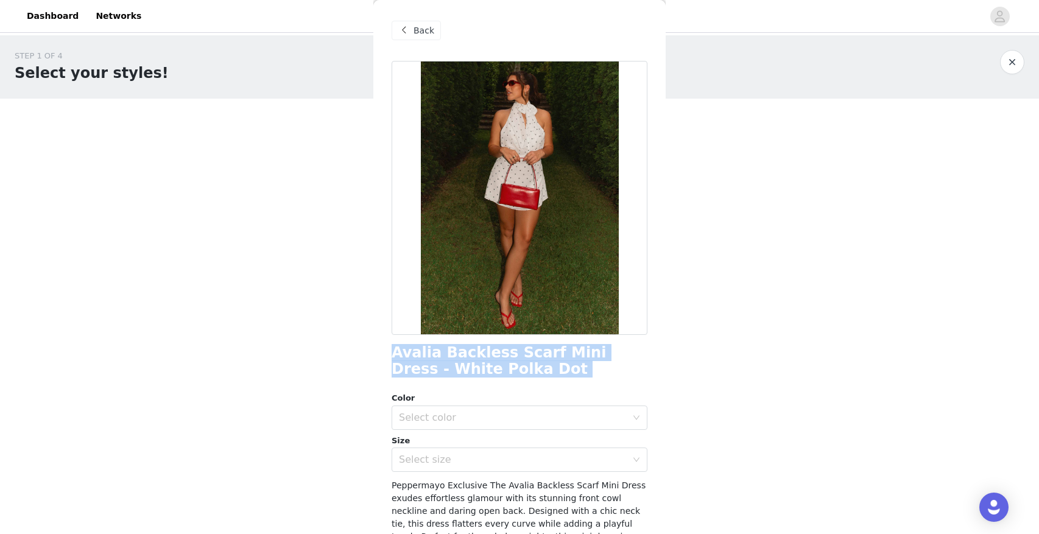
click at [535, 352] on h1 "Avalia Backless Scarf Mini Dress - White Polka Dot" at bounding box center [520, 361] width 256 height 33
copy div "Avalia Backless Scarf Mini Dress - White Polka Dot"
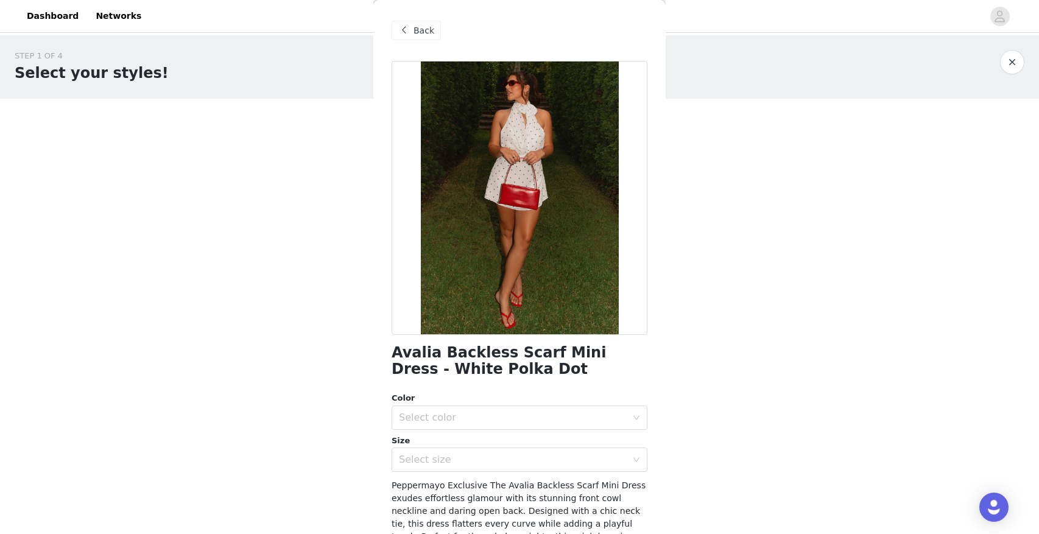
click at [414, 30] on span "Back" at bounding box center [424, 30] width 21 height 13
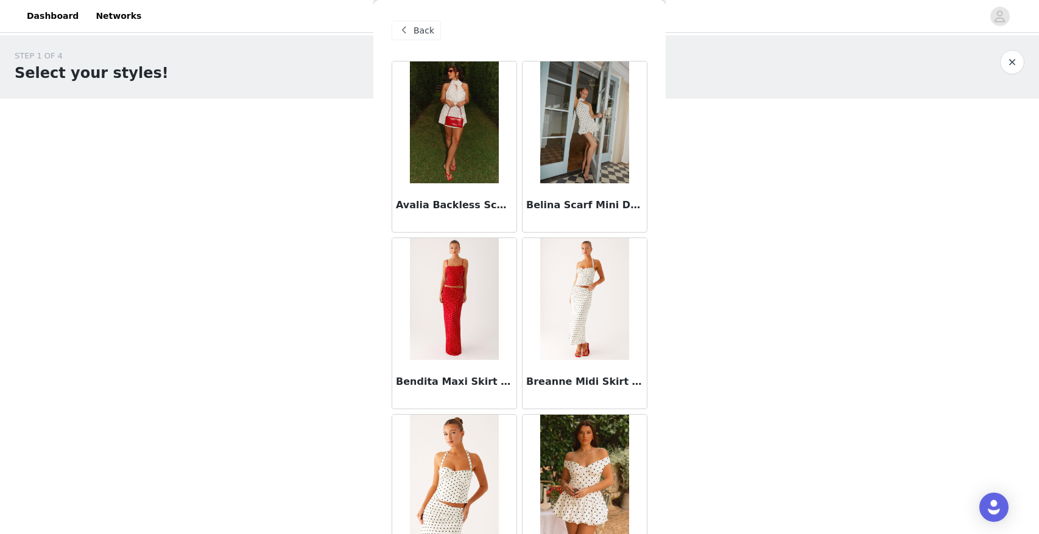
click at [591, 121] on img at bounding box center [584, 123] width 88 height 122
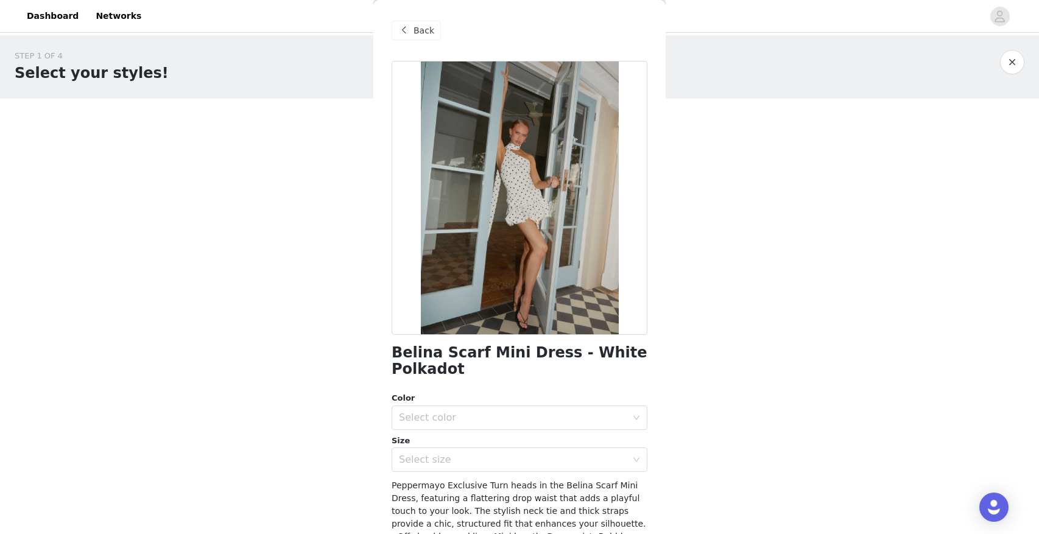
click at [434, 35] on div "Back" at bounding box center [416, 30] width 49 height 19
